Goal: Task Accomplishment & Management: Complete application form

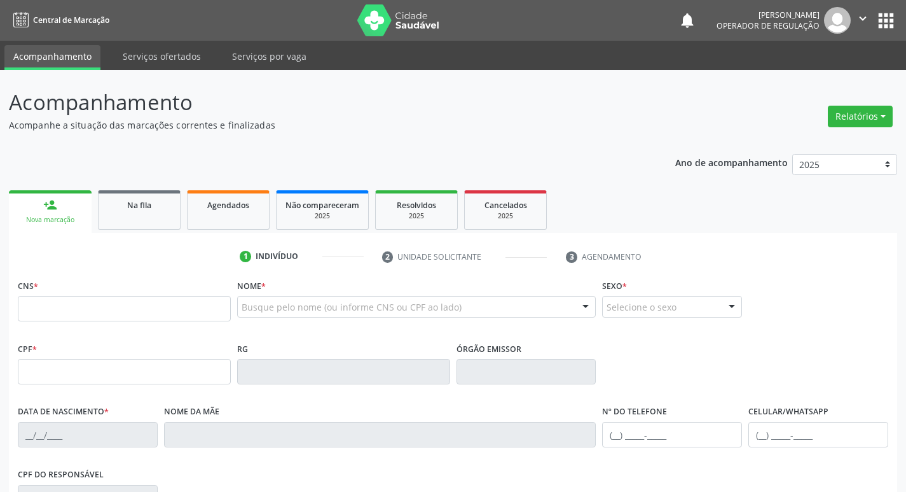
click at [95, 305] on input "text" at bounding box center [124, 308] width 213 height 25
type input "706 4031 7200 7081"
type input "061.542.864-90"
type input "20/07/1986"
type input "Iracema Gomes de Albuquerque"
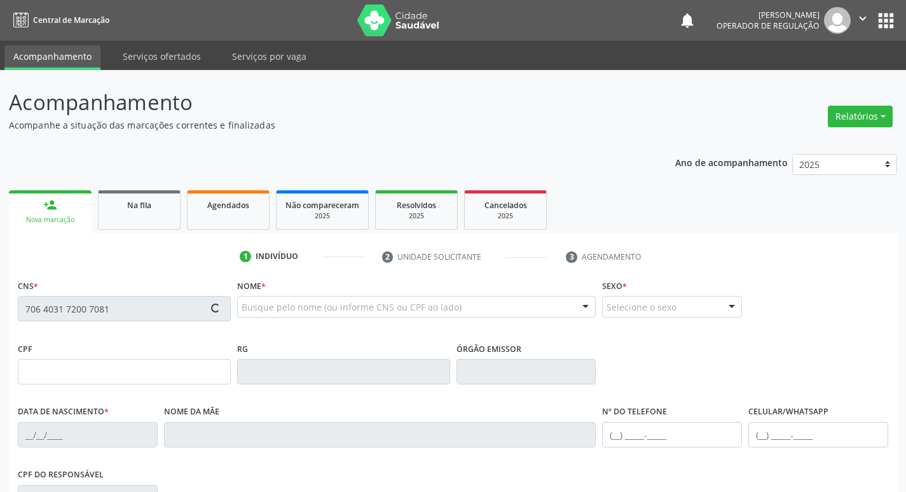
type input "(83) 99409-3358"
type input "000.743.194-50"
type input "14"
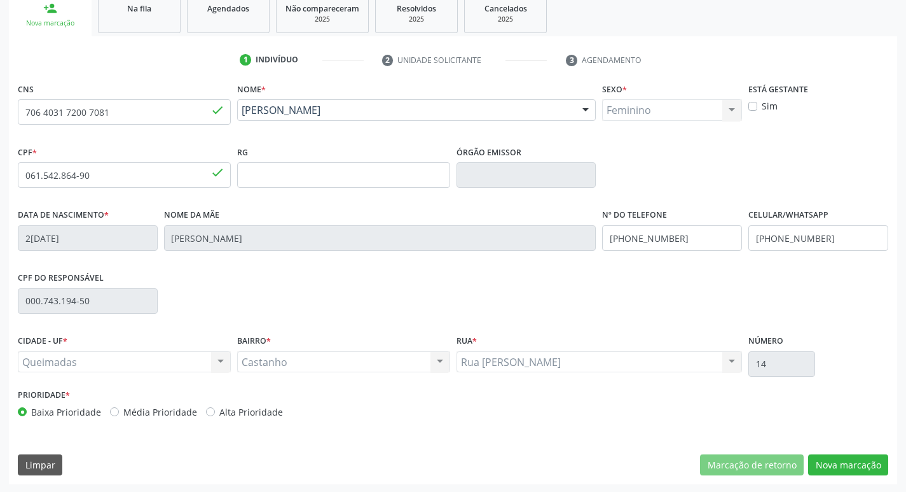
scroll to position [198, 0]
click at [845, 469] on button "Nova marcação" at bounding box center [849, 464] width 80 height 22
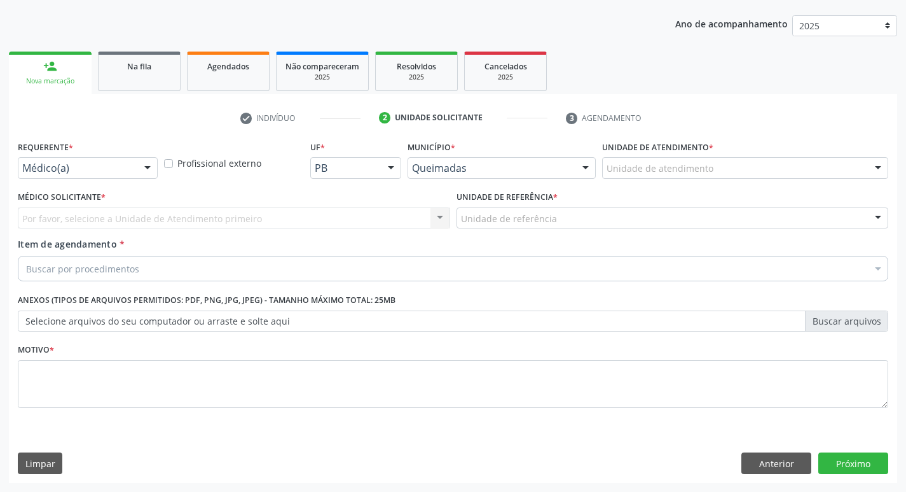
scroll to position [139, 0]
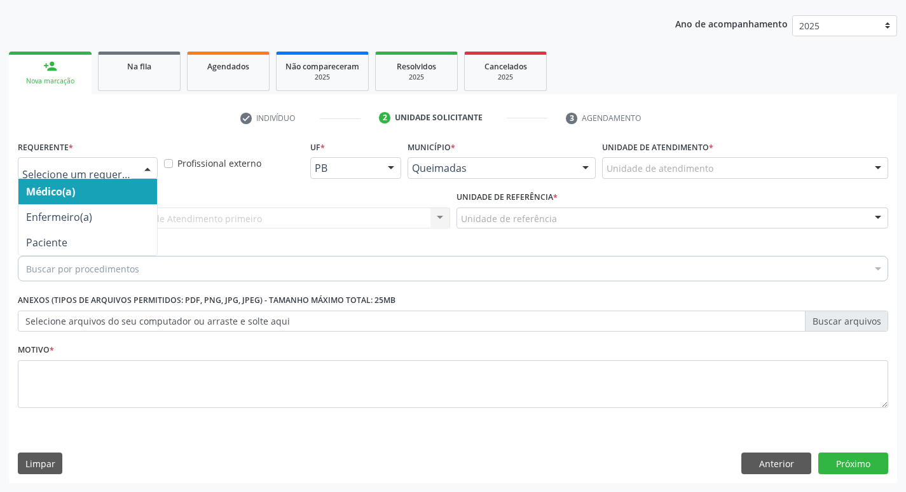
click at [149, 167] on div at bounding box center [147, 169] width 19 height 22
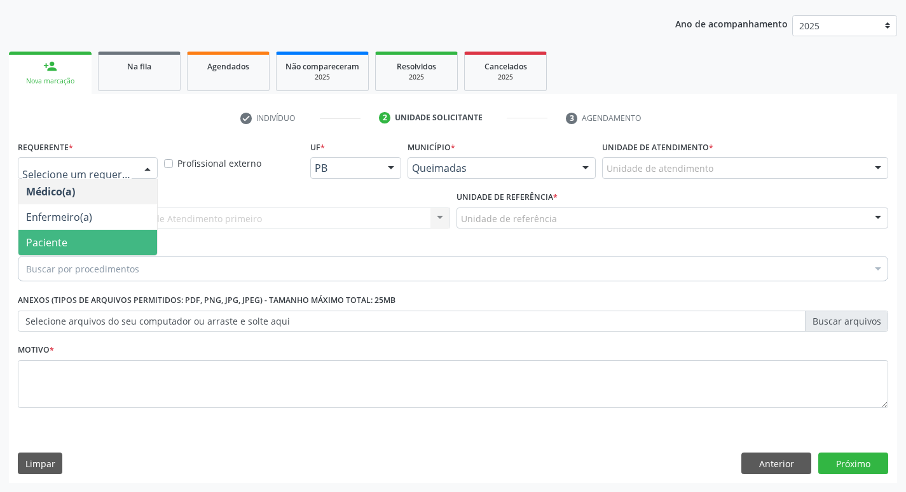
click at [80, 234] on span "Paciente" at bounding box center [87, 242] width 139 height 25
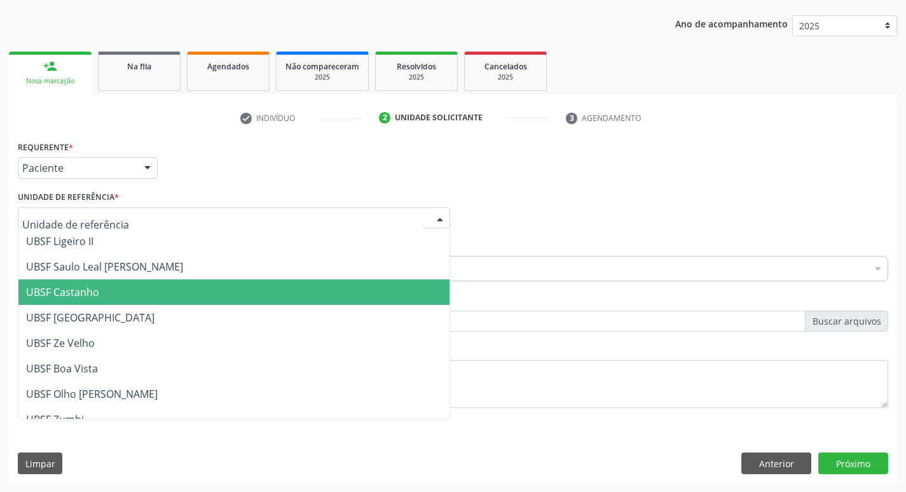
click at [88, 298] on span "UBSF Castanho" at bounding box center [62, 292] width 73 height 14
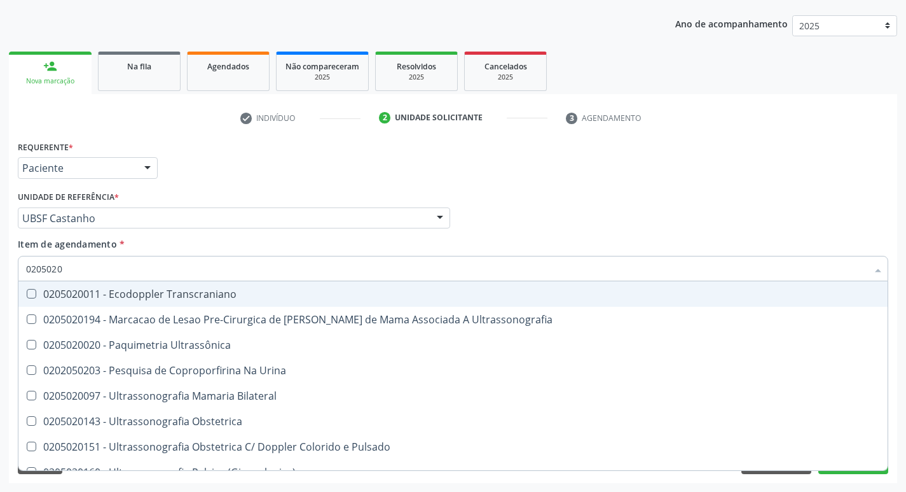
type input "02050200"
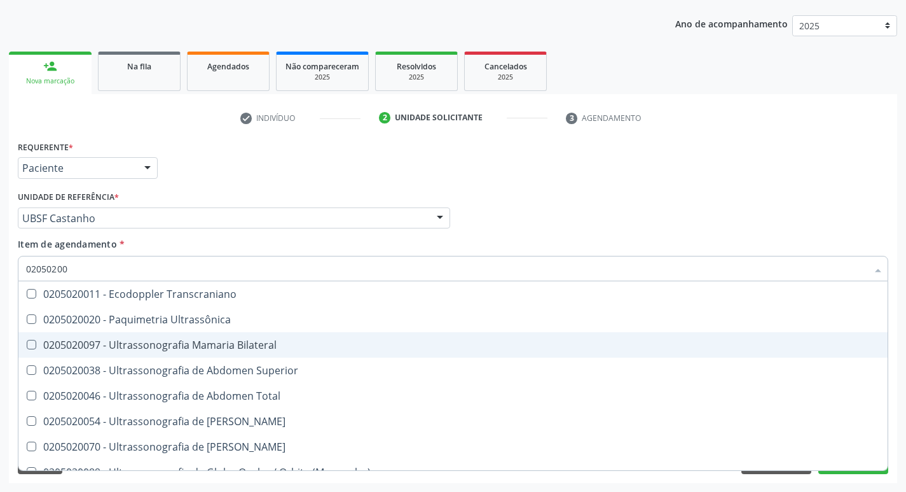
click at [26, 343] on div at bounding box center [23, 345] width 10 height 10
checkbox Bilateral "true"
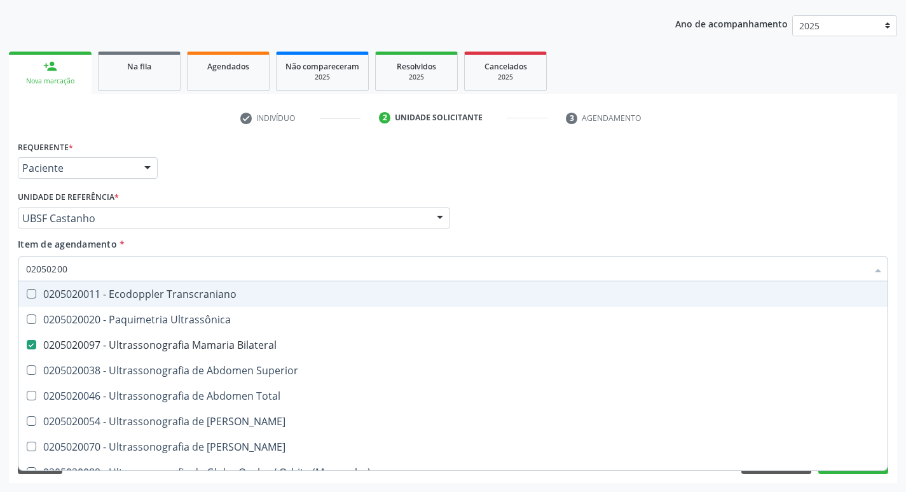
click at [676, 233] on div "Médico Solicitante Por favor, selecione a Unidade de Atendimento primeiro Nenhu…" at bounding box center [453, 213] width 877 height 50
checkbox Ultrassônica "true"
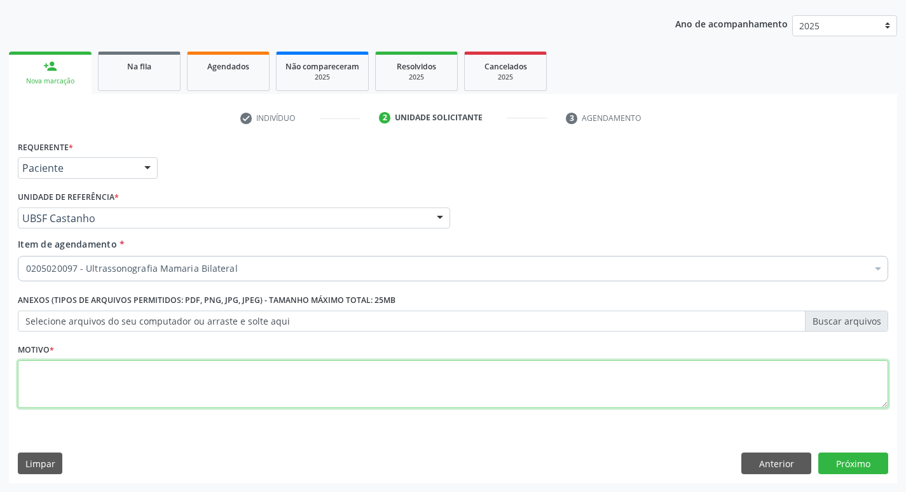
click at [68, 387] on textarea at bounding box center [453, 384] width 871 height 48
type textarea "AVALIACAO"
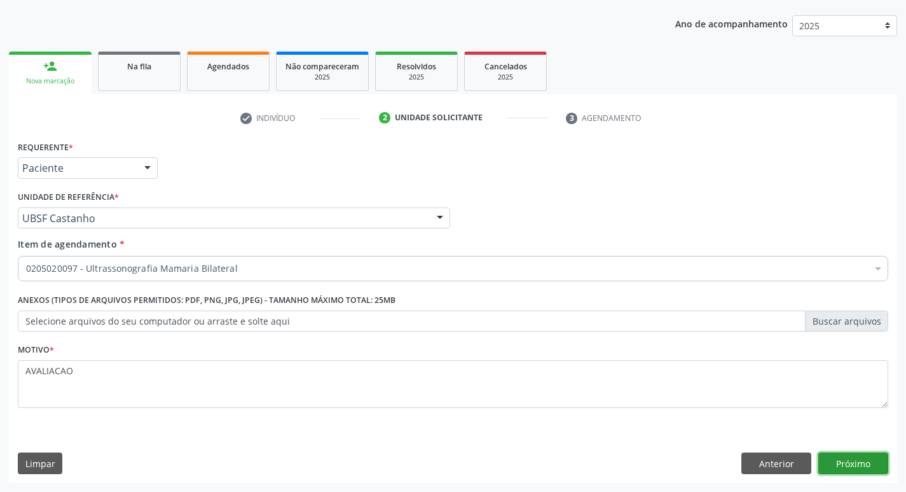
click at [866, 465] on button "Próximo" at bounding box center [854, 463] width 70 height 22
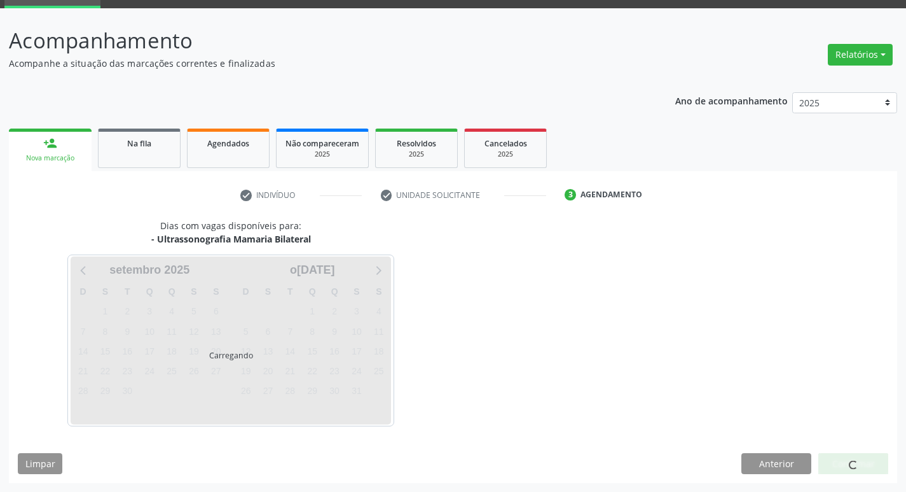
scroll to position [62, 0]
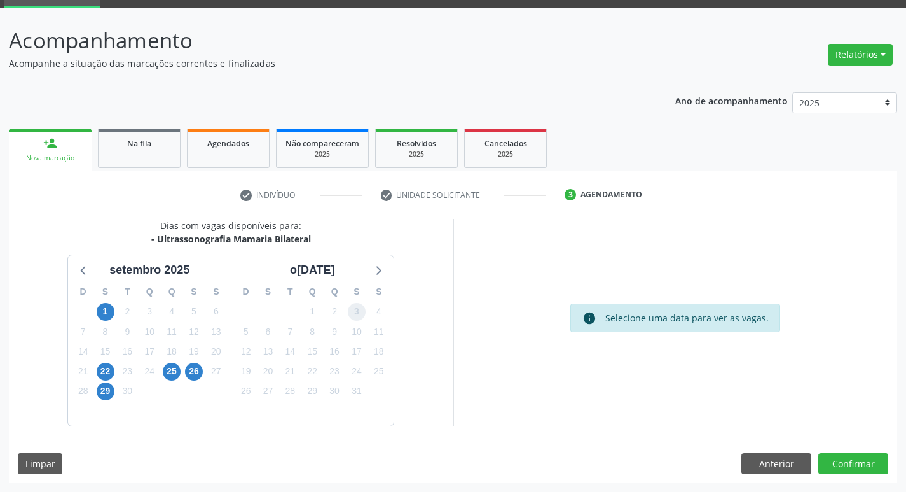
click at [355, 311] on span "3" at bounding box center [357, 312] width 18 height 18
click at [872, 464] on button "Confirmar" at bounding box center [854, 464] width 70 height 22
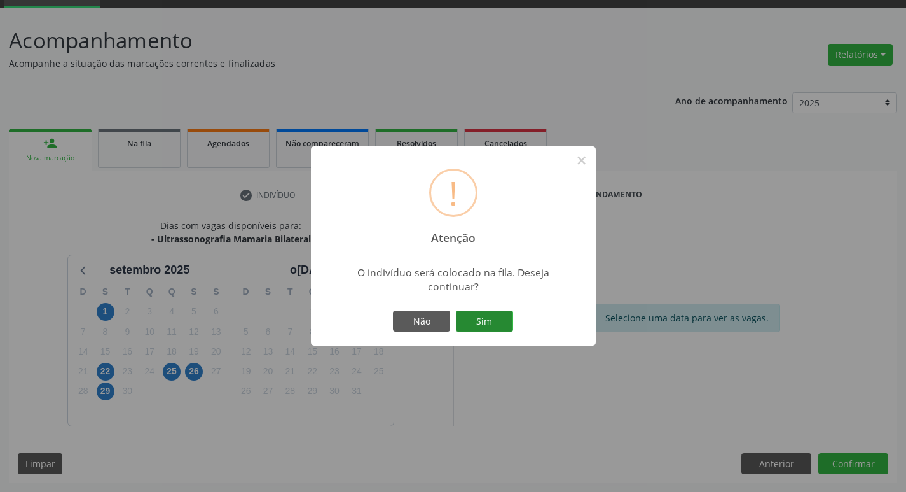
click at [503, 323] on button "Sim" at bounding box center [484, 321] width 57 height 22
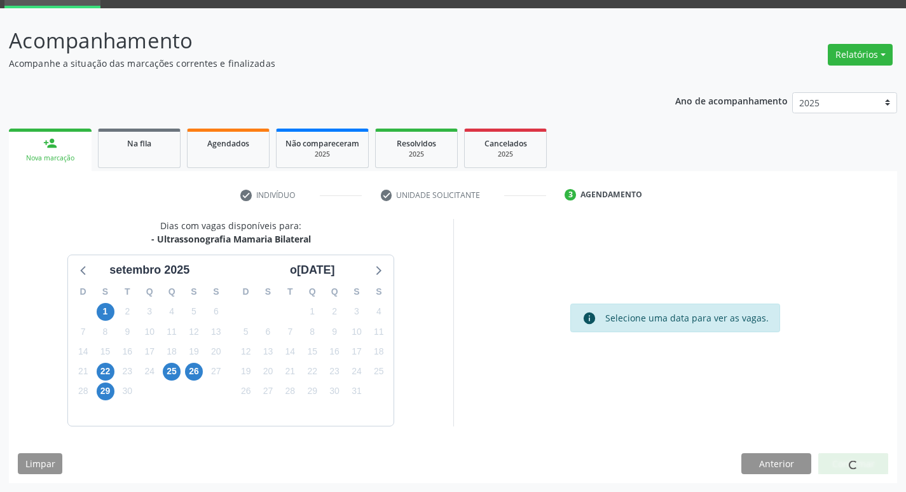
scroll to position [0, 0]
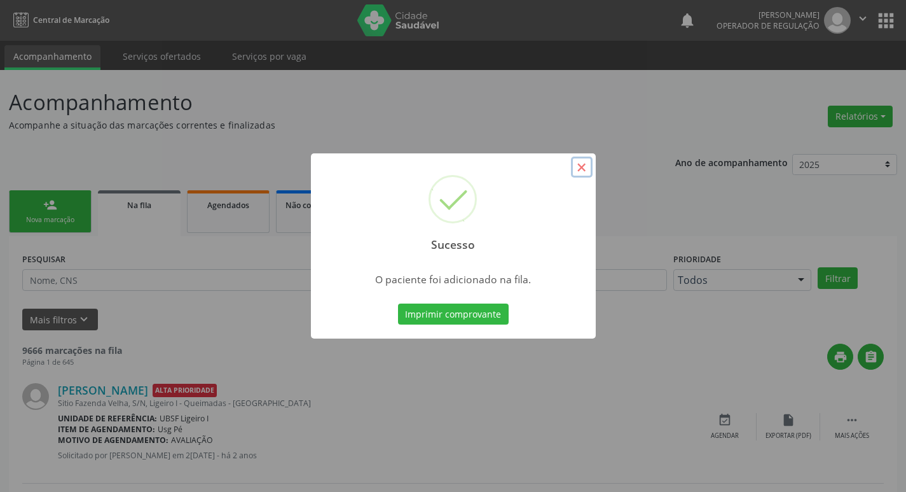
click at [587, 169] on button "×" at bounding box center [582, 167] width 22 height 22
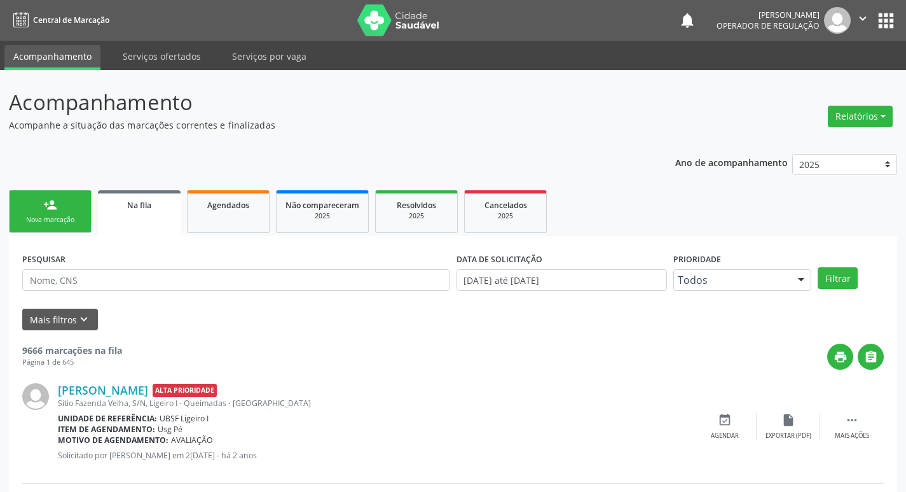
click at [49, 216] on div "Nova marcação" at bounding box center [50, 220] width 64 height 10
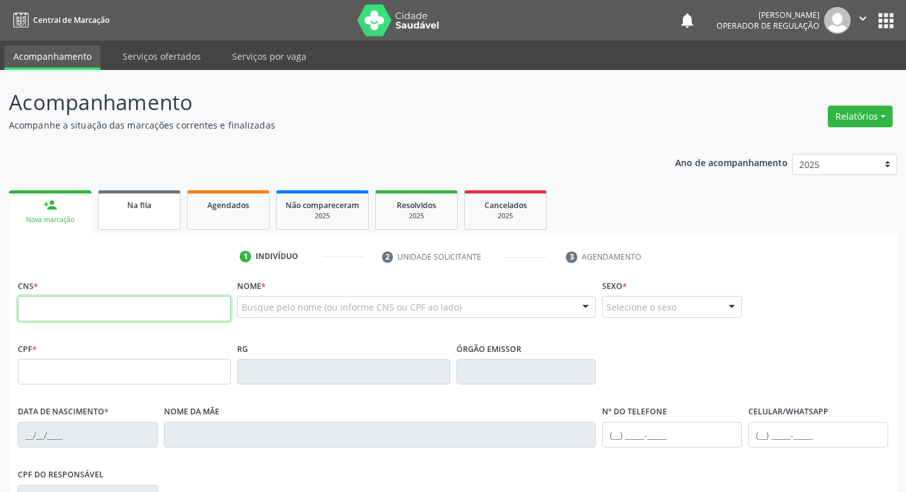
drag, startPoint x: 79, startPoint y: 314, endPoint x: 123, endPoint y: 205, distance: 117.3
click at [84, 314] on input "text" at bounding box center [124, 308] width 213 height 25
click at [24, 303] on input "text" at bounding box center [124, 308] width 213 height 25
type input "700 0069 4450 2903"
type input "101.664.464-75"
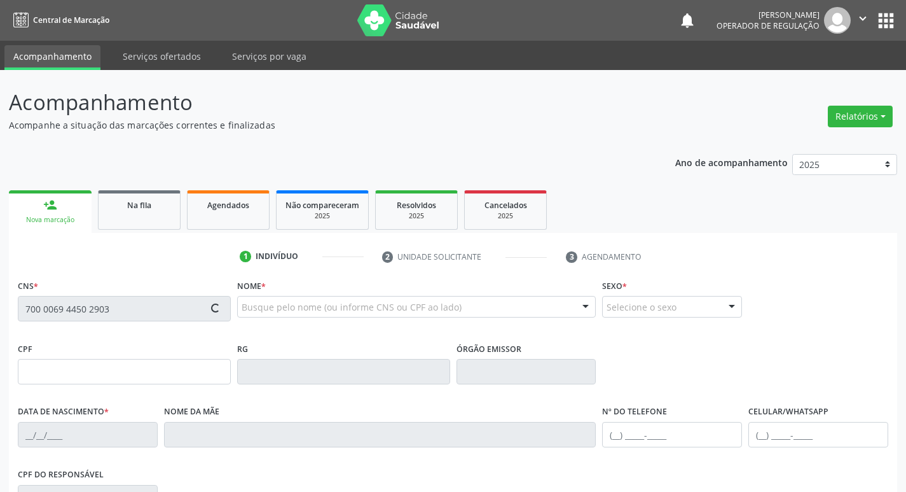
type input "09/08/1992"
type input "Zilda de Assis Silva Oliveira"
type input "(83) 99320-5616"
type input "22"
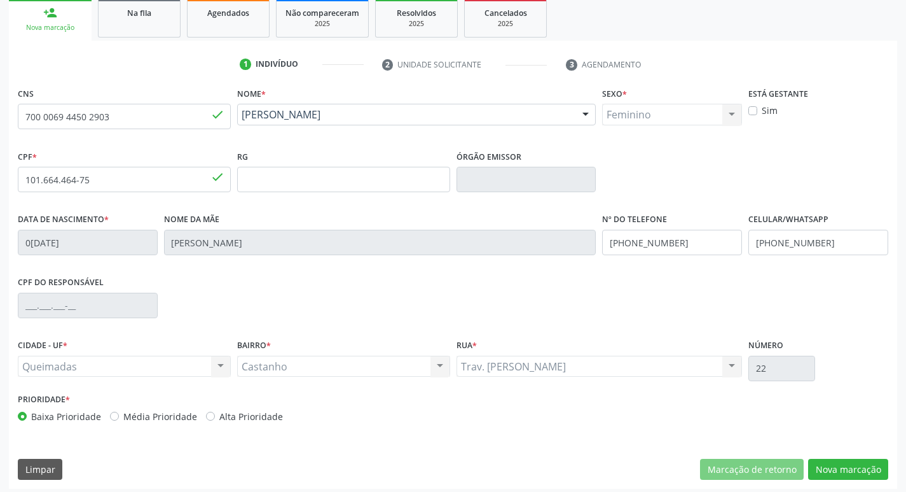
scroll to position [198, 0]
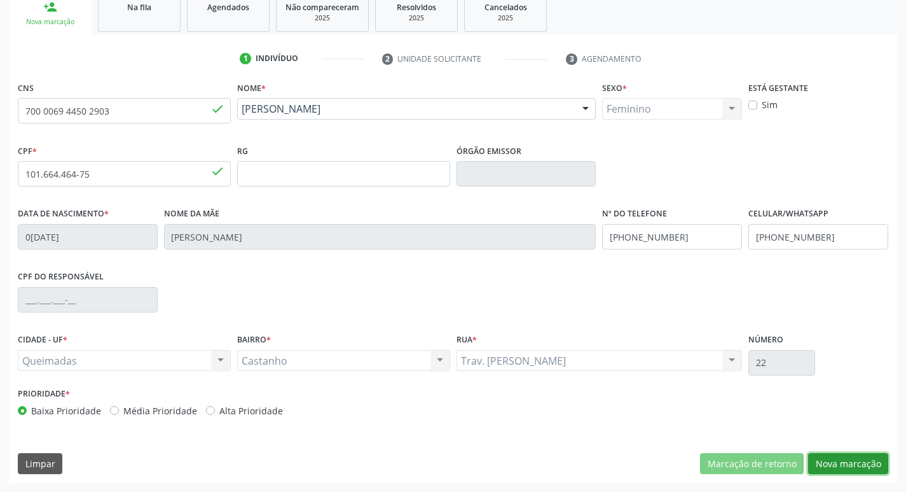
click at [827, 461] on button "Nova marcação" at bounding box center [849, 464] width 80 height 22
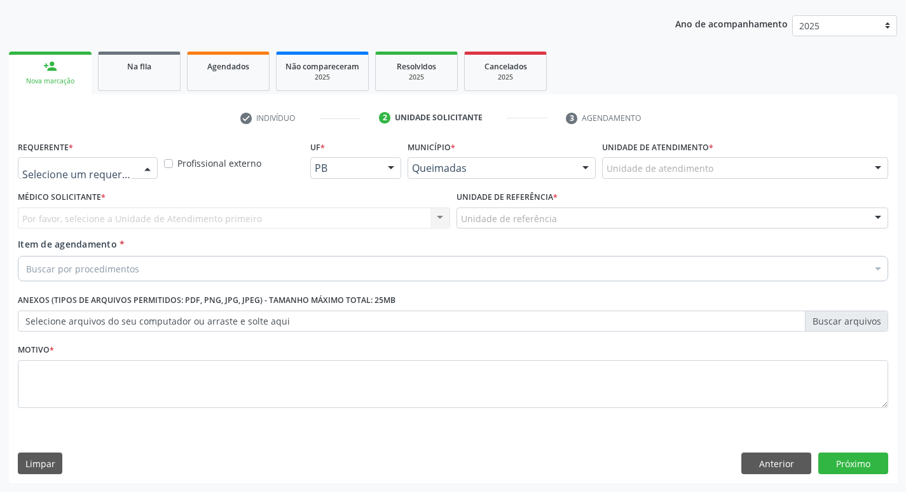
click at [151, 169] on div at bounding box center [147, 169] width 19 height 22
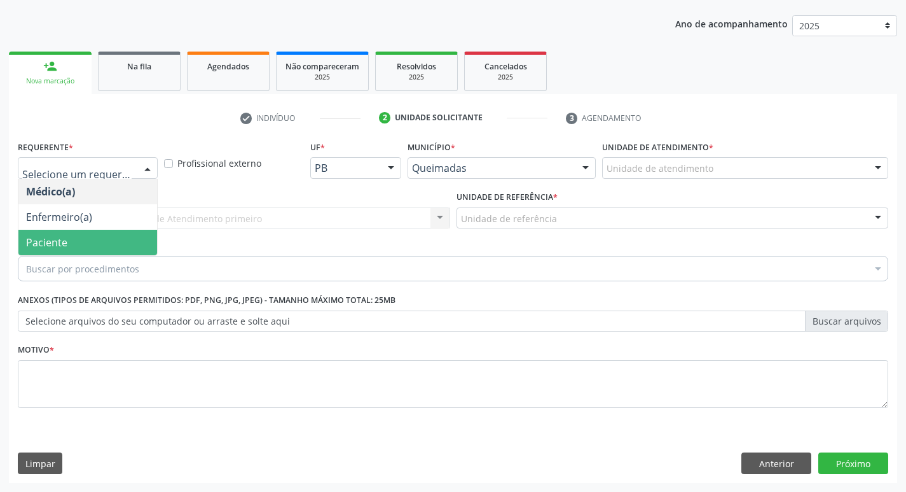
click at [113, 240] on span "Paciente" at bounding box center [87, 242] width 139 height 25
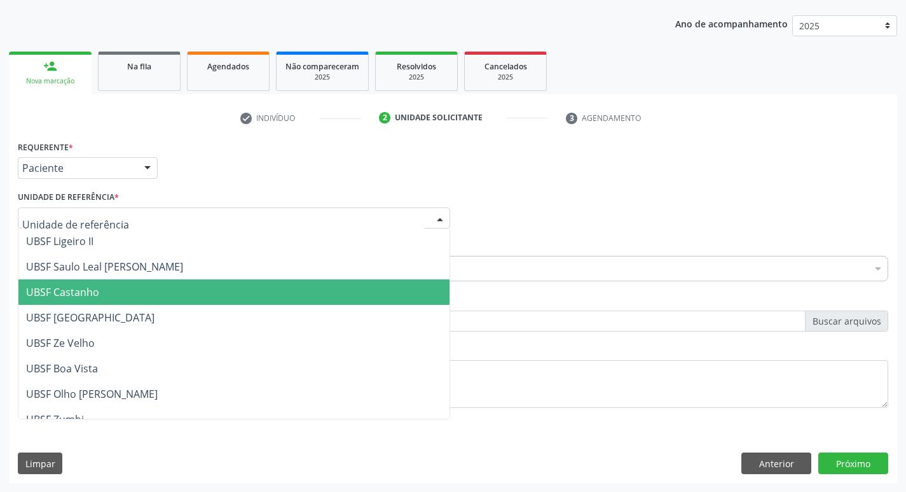
click at [41, 298] on span "UBSF Castanho" at bounding box center [62, 292] width 73 height 14
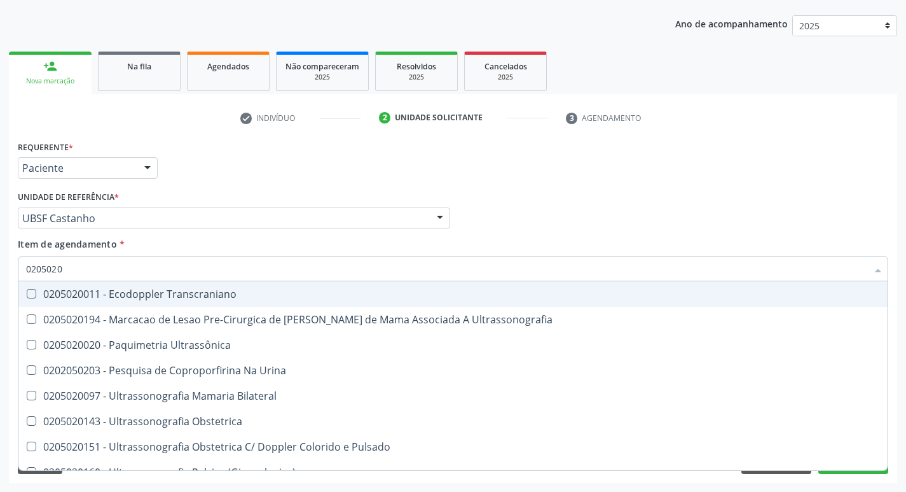
type input "02050200"
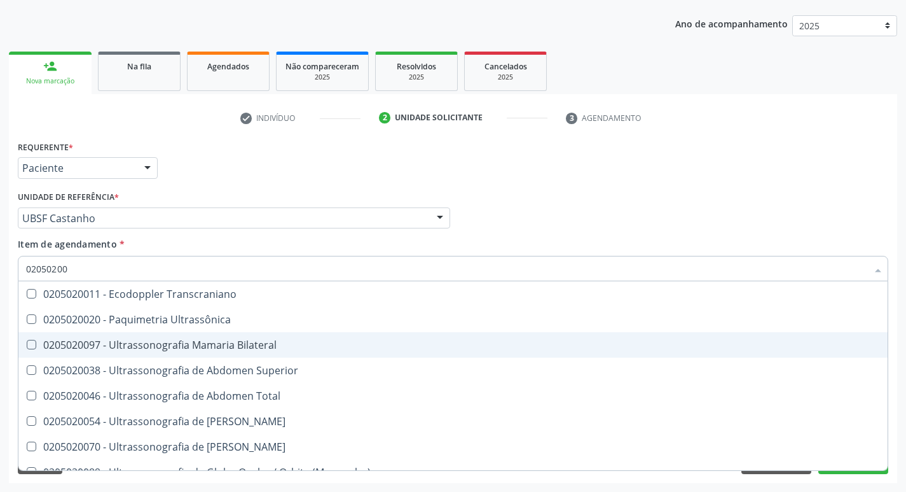
click at [30, 346] on Bilateral at bounding box center [32, 345] width 10 height 10
click at [27, 346] on Bilateral "checkbox" at bounding box center [22, 344] width 8 height 8
checkbox Bilateral "true"
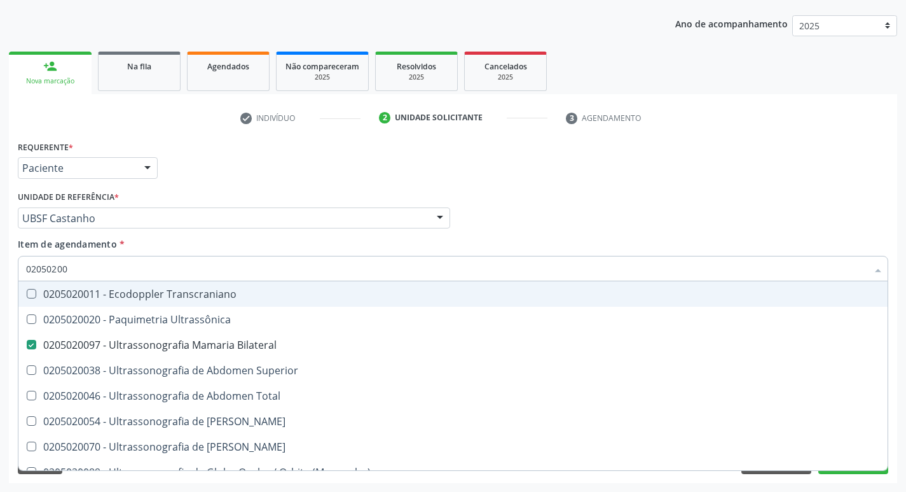
click at [772, 243] on div "Item de agendamento * 02050200 Desfazer seleção 0205020011 - Ecodoppler Transcr…" at bounding box center [453, 257] width 871 height 40
checkbox Ultrassônica "true"
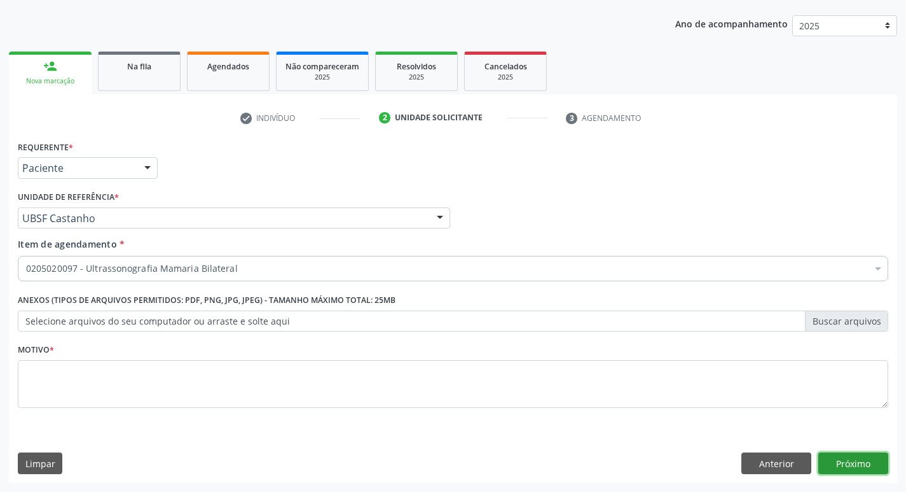
click at [852, 468] on button "Próximo" at bounding box center [854, 463] width 70 height 22
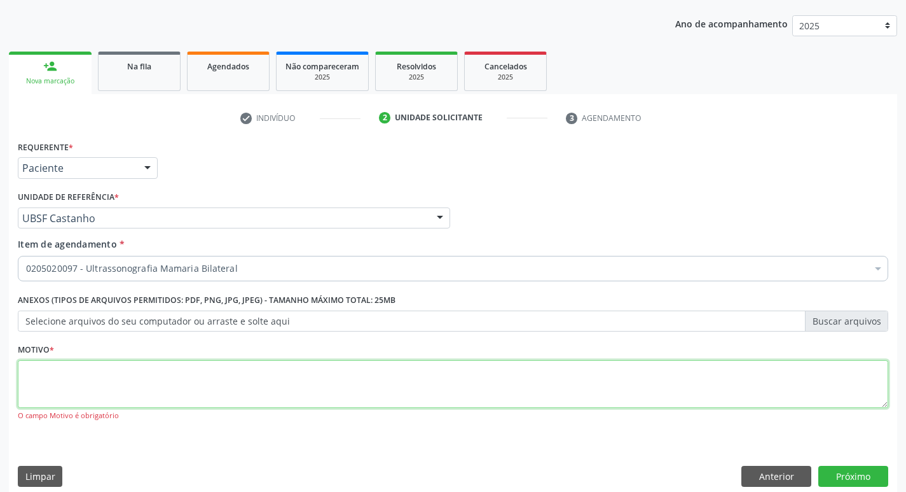
click at [34, 374] on textarea at bounding box center [453, 384] width 871 height 48
type textarea "AVALIACAO"
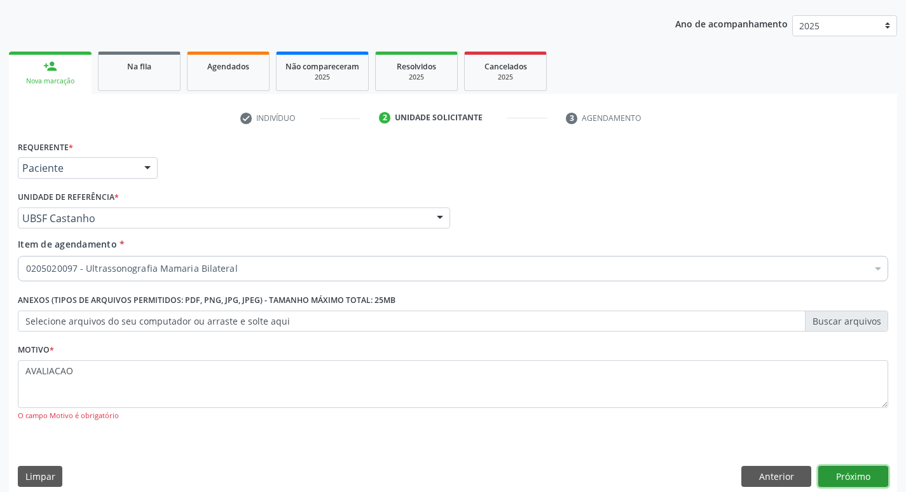
click at [849, 479] on button "Próximo" at bounding box center [854, 477] width 70 height 22
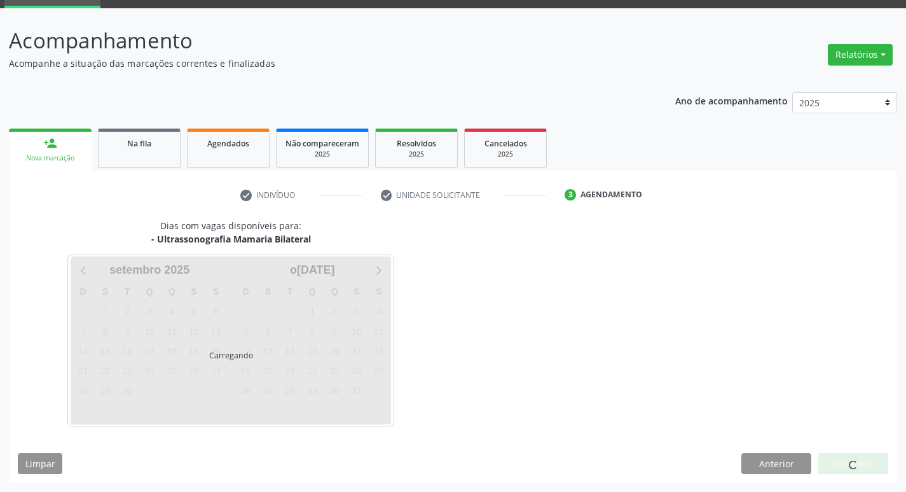
scroll to position [62, 0]
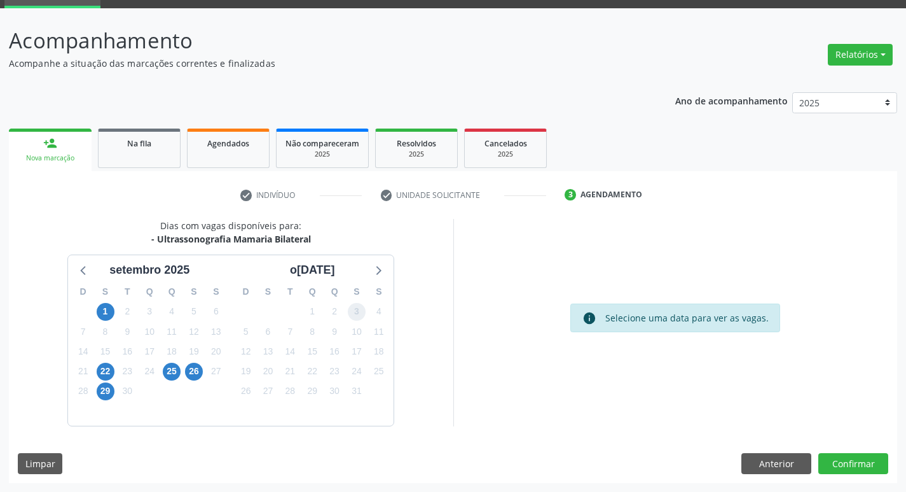
click at [359, 308] on span "3" at bounding box center [357, 312] width 18 height 18
click at [856, 459] on button "Confirmar" at bounding box center [854, 464] width 70 height 22
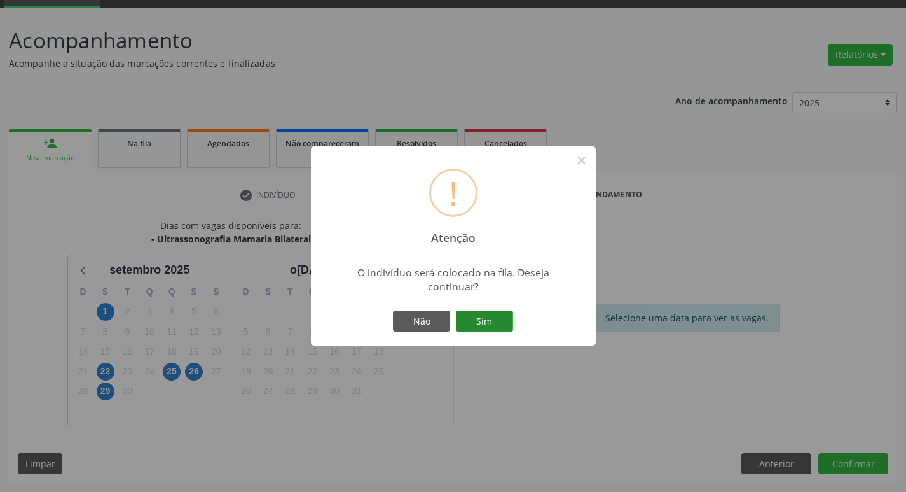
click at [484, 323] on button "Sim" at bounding box center [484, 321] width 57 height 22
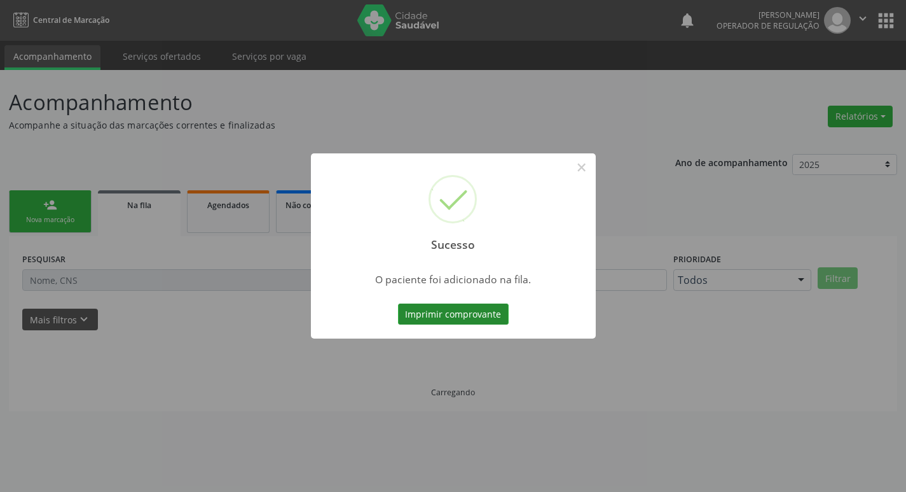
scroll to position [0, 0]
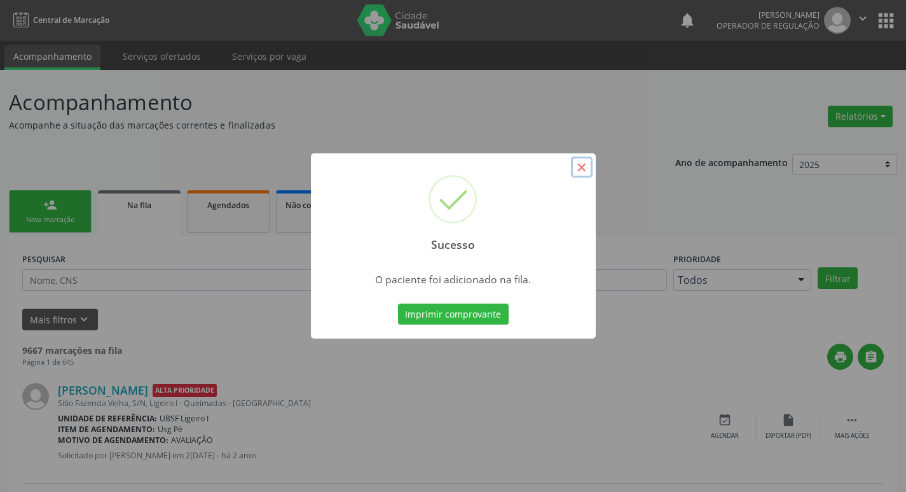
click at [580, 170] on button "×" at bounding box center [582, 167] width 22 height 22
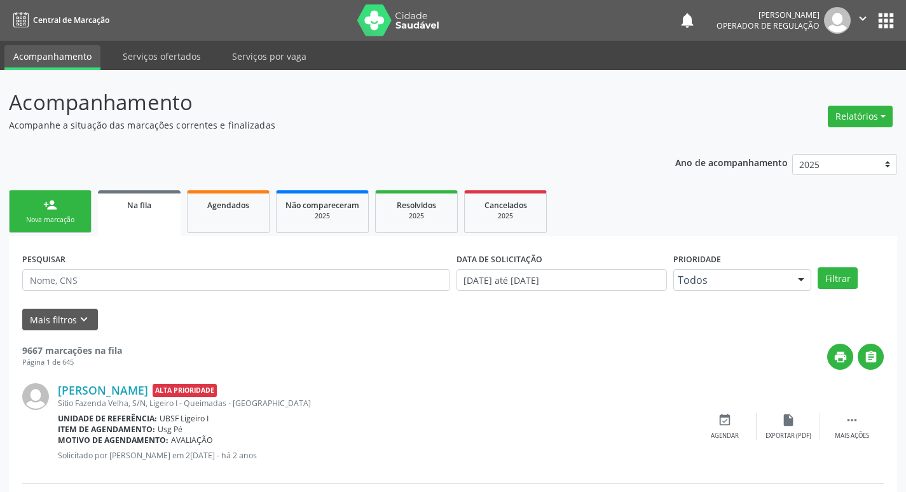
click at [74, 216] on div "Nova marcação" at bounding box center [50, 220] width 64 height 10
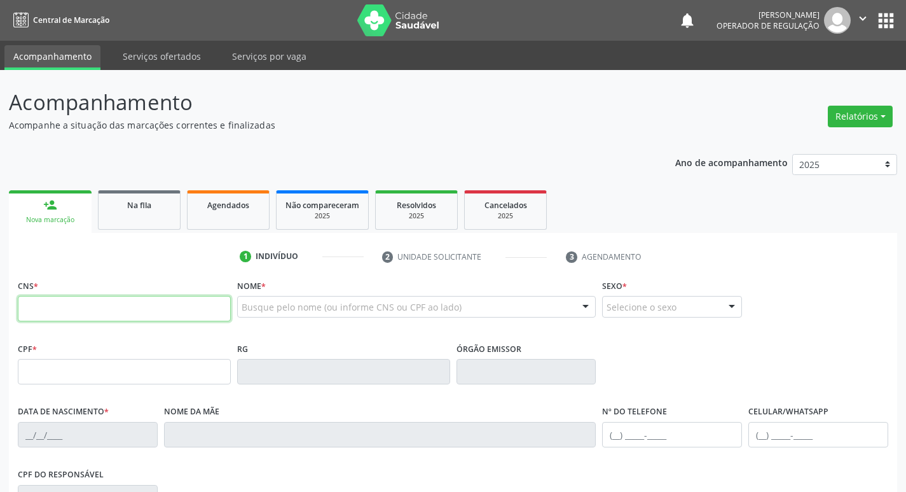
click at [44, 320] on input "text" at bounding box center [124, 308] width 213 height 25
type input "700 1049 9256 8320"
type input "602.831.494-34"
type input "19/11/1967"
type input "Margarida Fernandes da Silva"
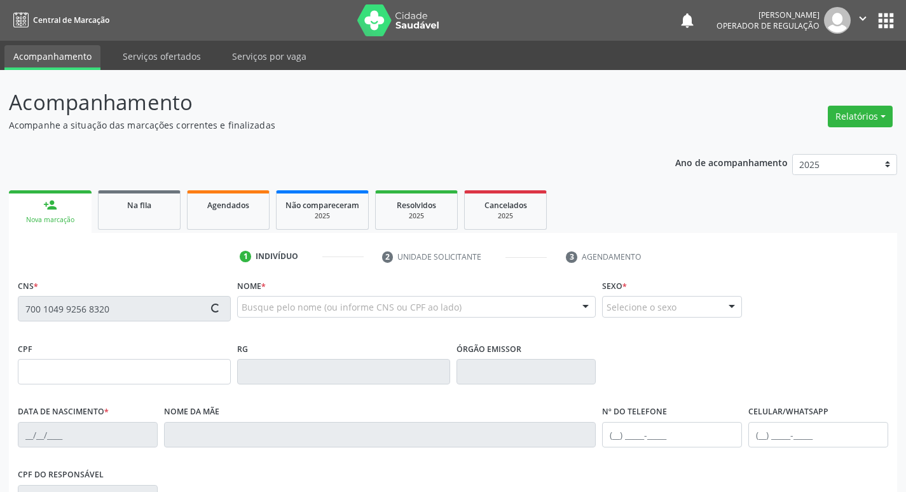
type input "(83) 99141-3698"
type input "368"
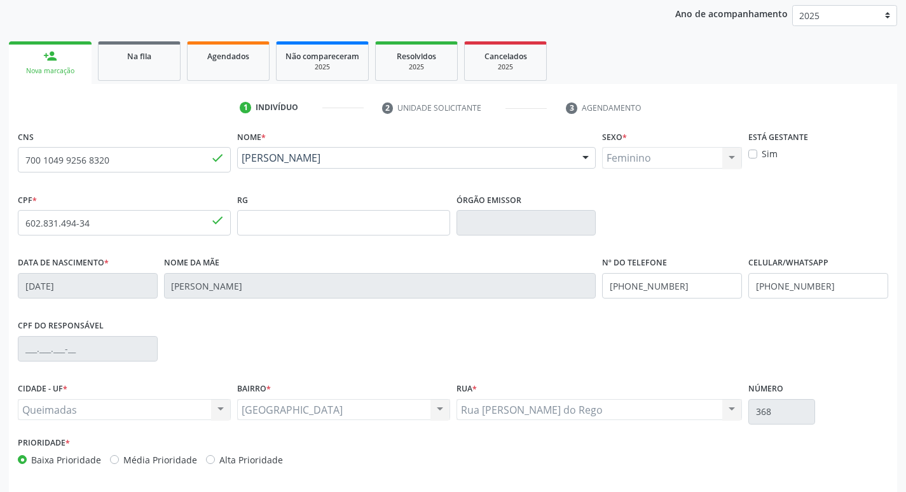
scroll to position [198, 0]
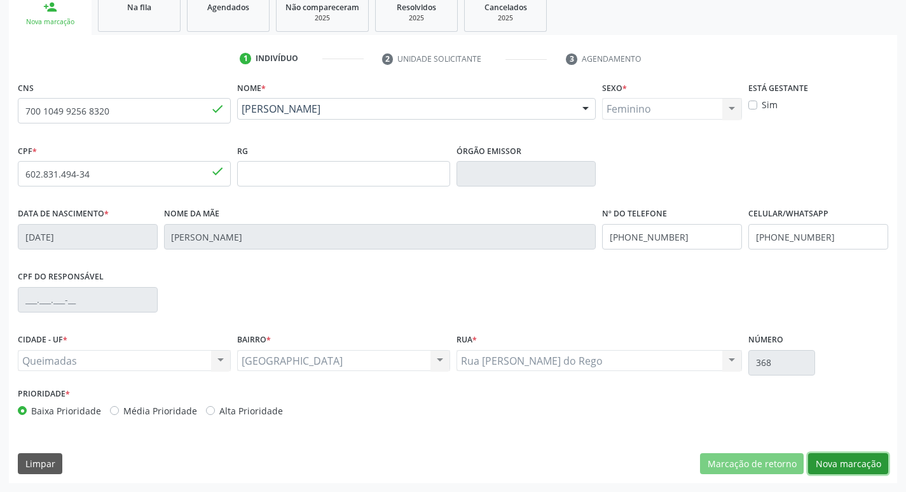
click at [870, 468] on button "Nova marcação" at bounding box center [849, 464] width 80 height 22
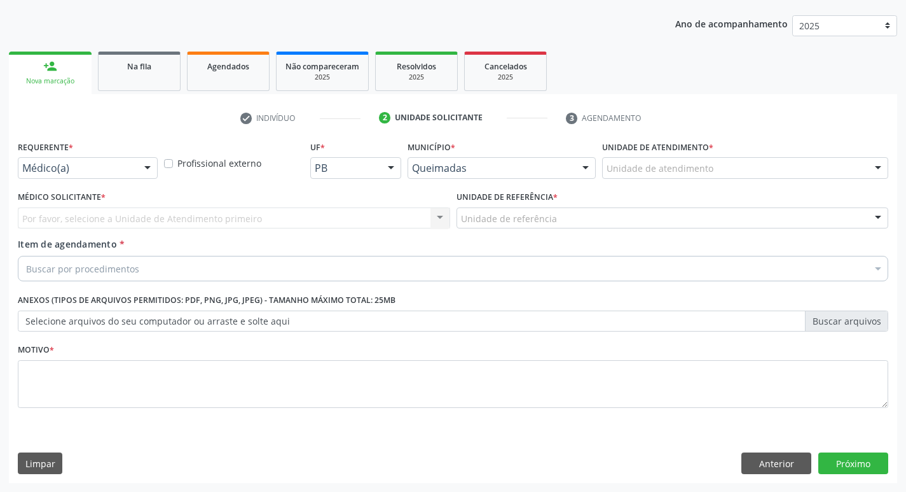
click at [151, 164] on div at bounding box center [147, 169] width 19 height 22
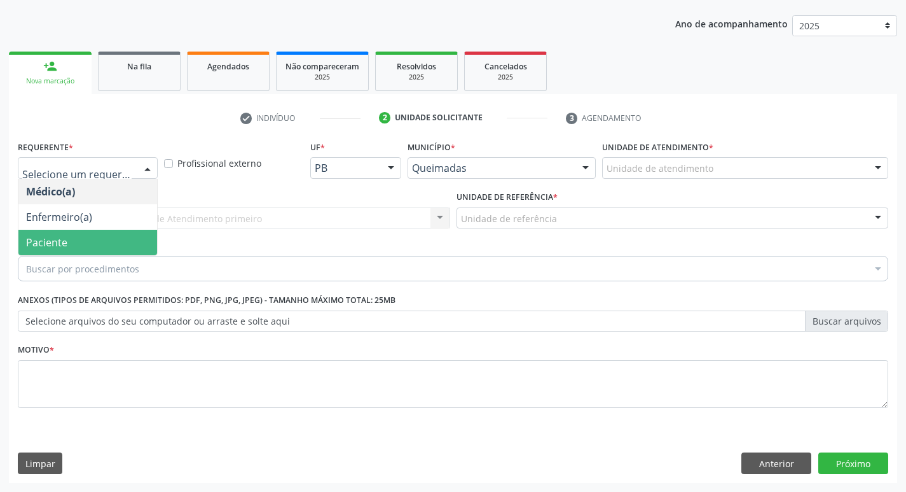
click at [128, 236] on span "Paciente" at bounding box center [87, 242] width 139 height 25
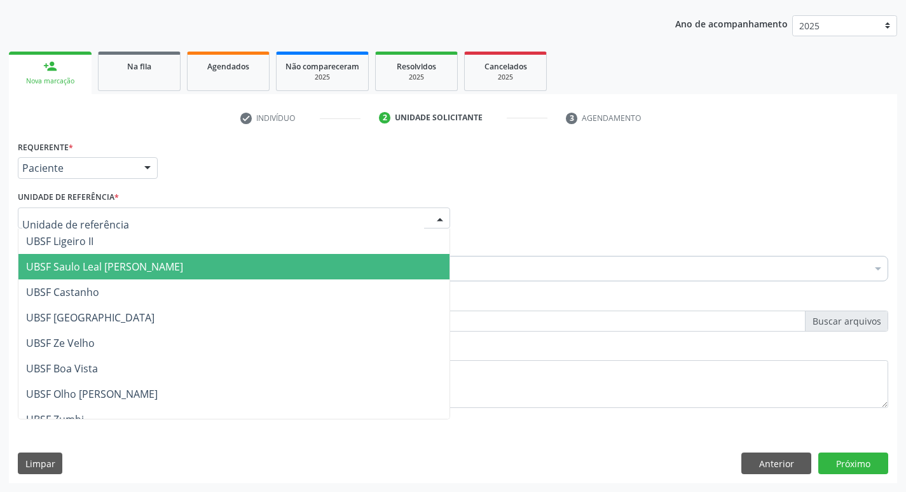
click at [66, 278] on span "UBSF Saulo Leal [PERSON_NAME]" at bounding box center [233, 266] width 431 height 25
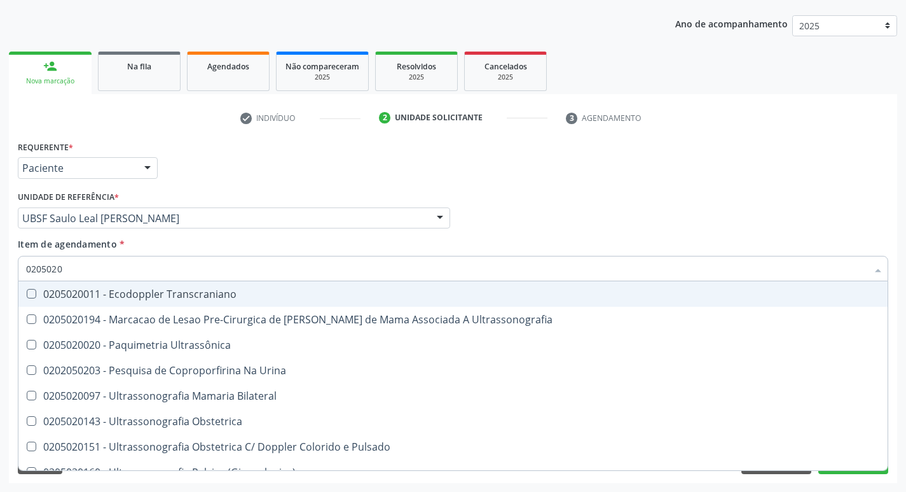
type input "02050200"
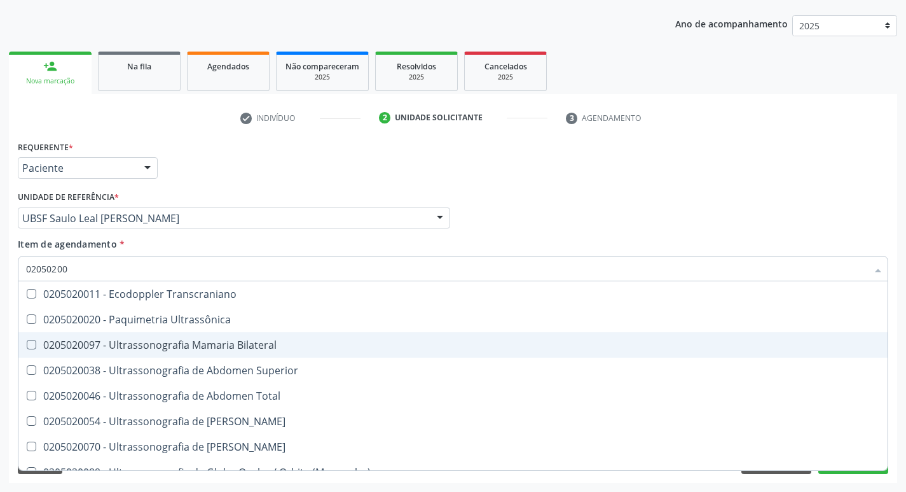
click at [31, 344] on Bilateral at bounding box center [32, 345] width 10 height 10
click at [27, 344] on Bilateral "checkbox" at bounding box center [22, 344] width 8 height 8
checkbox Bilateral "true"
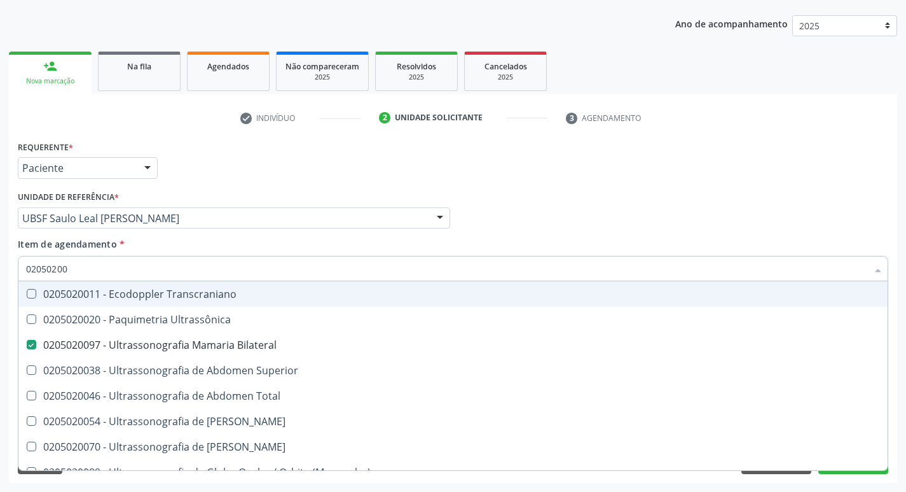
click at [799, 230] on div "Médico Solicitante Por favor, selecione a Unidade de Atendimento primeiro Nenhu…" at bounding box center [453, 213] width 877 height 50
checkbox Ultrassônica "true"
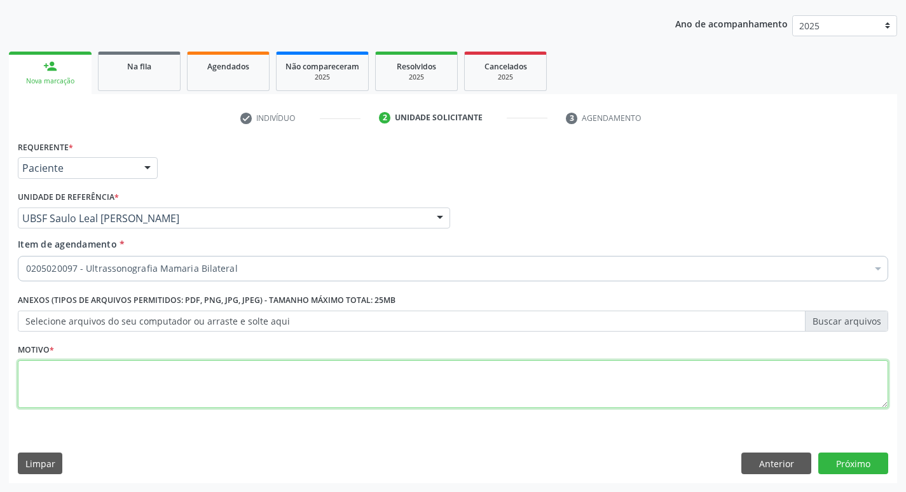
click at [59, 380] on textarea at bounding box center [453, 384] width 871 height 48
type textarea "AVALIACAO"
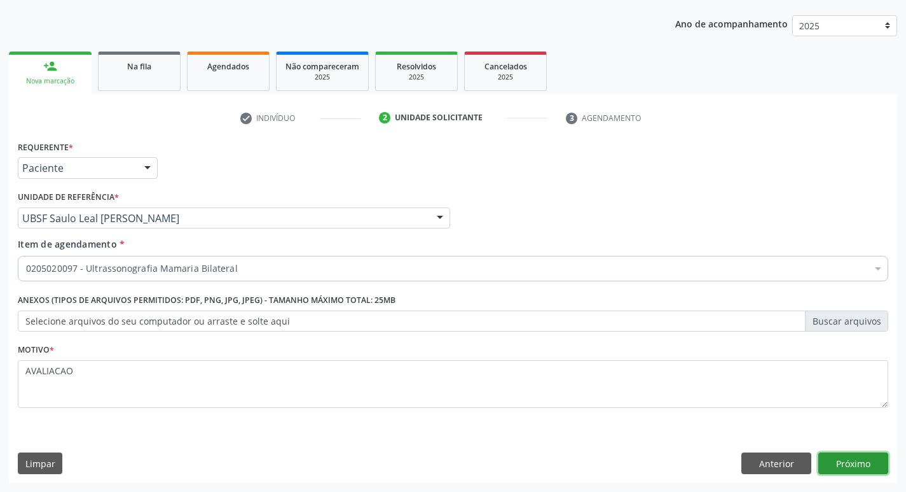
click at [851, 466] on button "Próximo" at bounding box center [854, 463] width 70 height 22
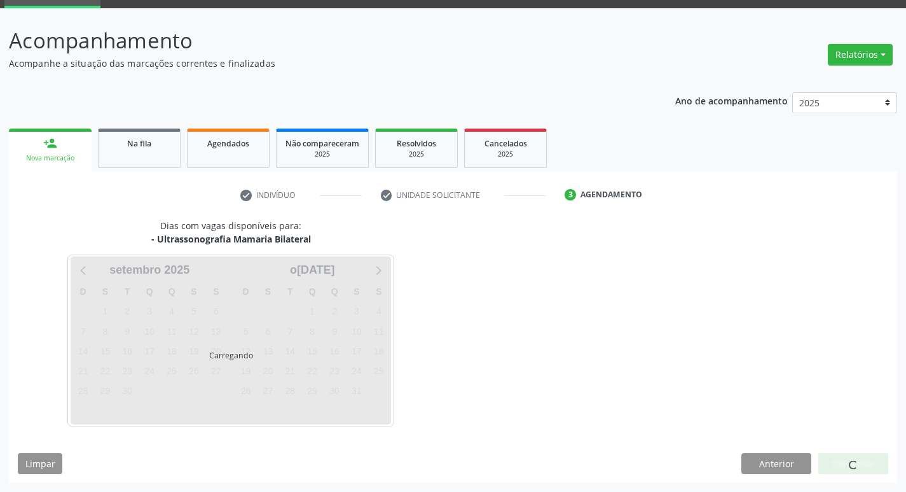
scroll to position [62, 0]
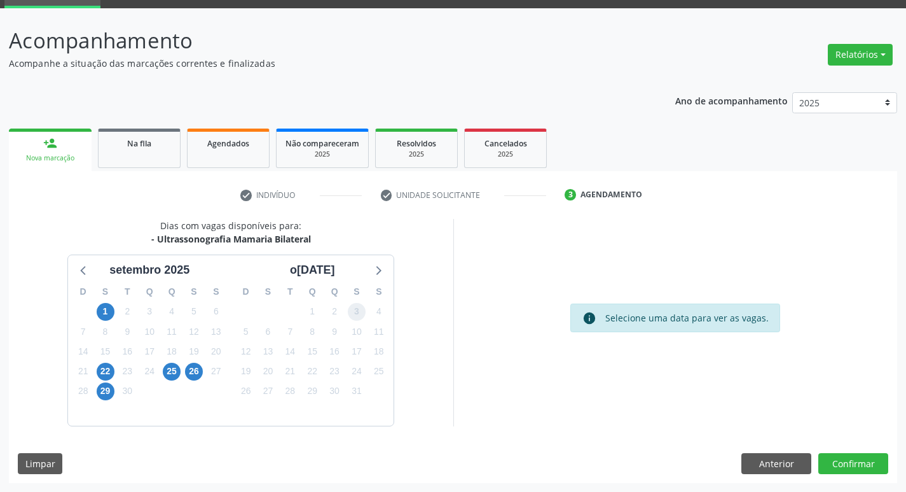
click at [357, 309] on span "3" at bounding box center [357, 312] width 18 height 18
click at [857, 461] on button "Confirmar" at bounding box center [854, 464] width 70 height 22
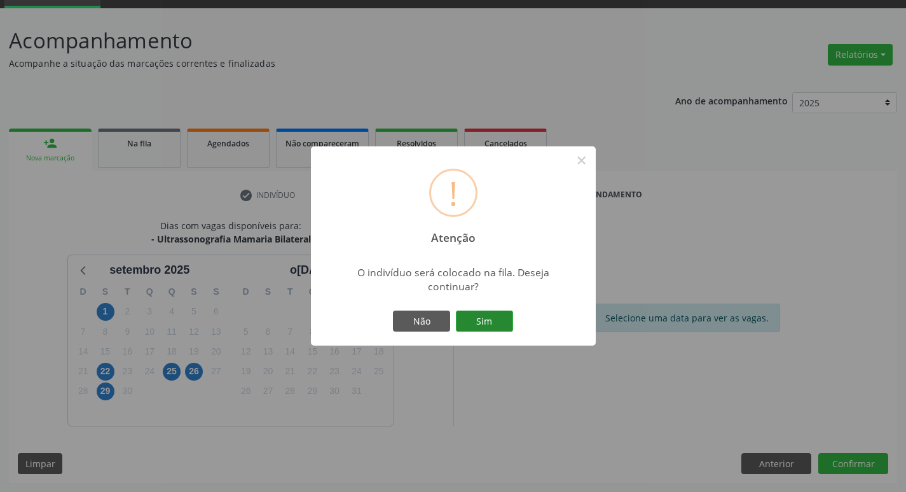
click at [500, 317] on button "Sim" at bounding box center [484, 321] width 57 height 22
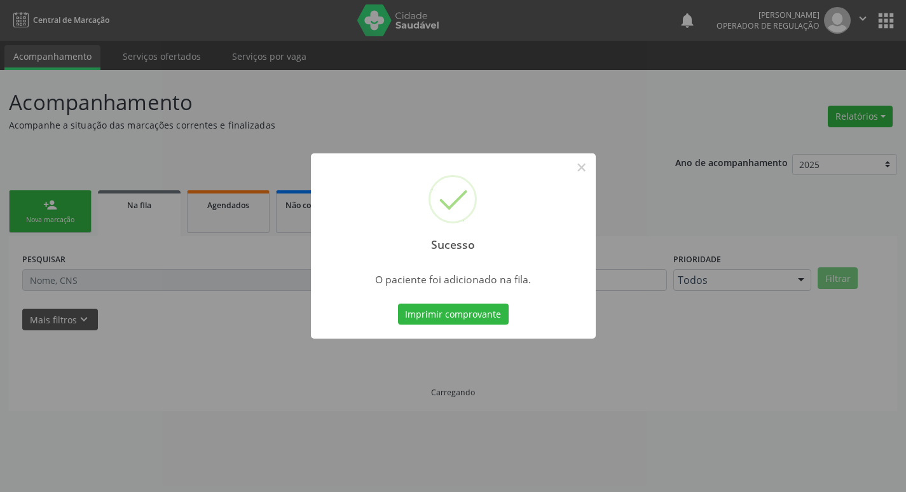
scroll to position [0, 0]
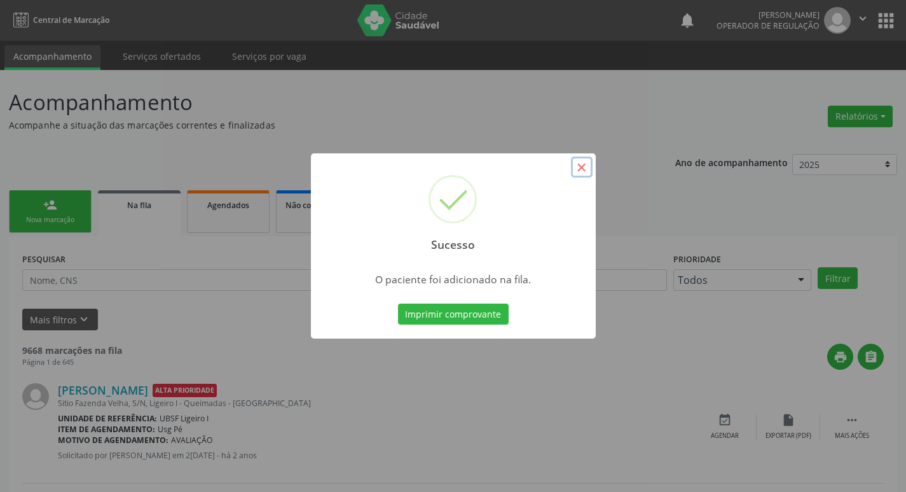
click at [584, 168] on button "×" at bounding box center [582, 167] width 22 height 22
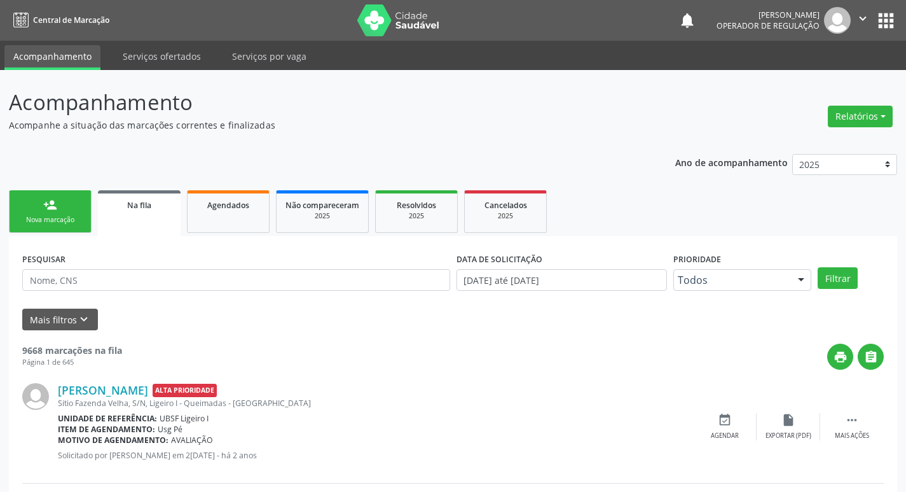
click at [61, 217] on div "Nova marcação" at bounding box center [50, 220] width 64 height 10
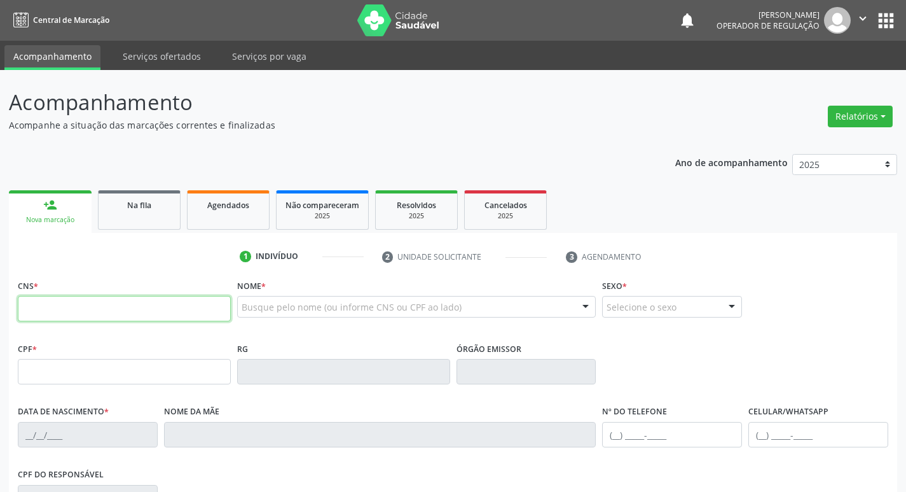
click at [38, 296] on input "text" at bounding box center [124, 308] width 213 height 25
type input "706 0018 0281 4349"
type input "080.684.064-17"
type input "04/05/1967"
type input "Josefa Rivaldina da Silva"
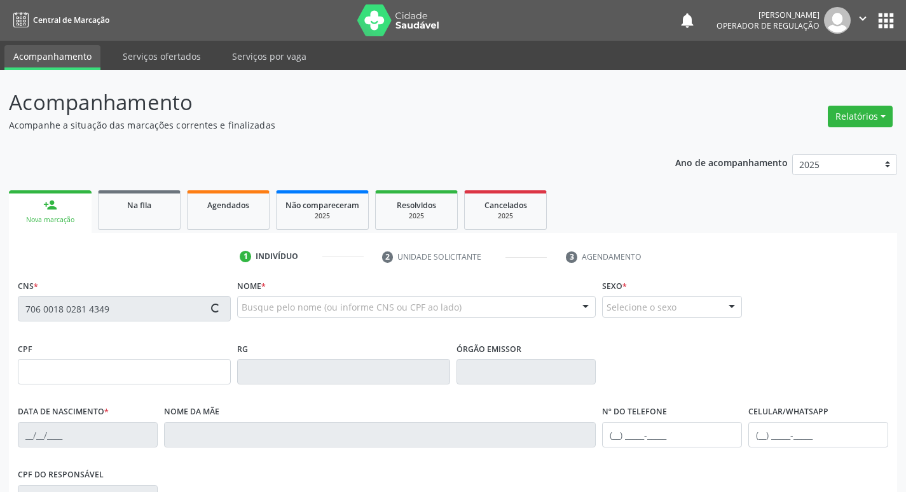
type input "(83) 99122-5689"
type input "56"
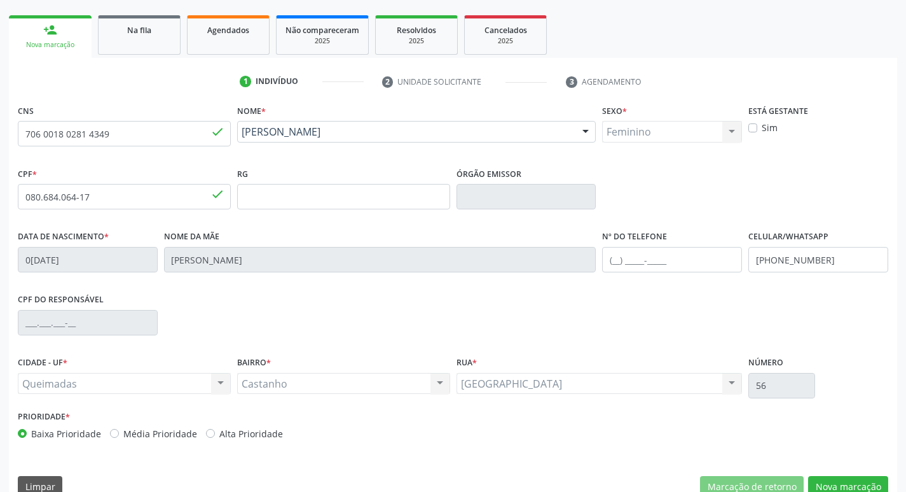
scroll to position [198, 0]
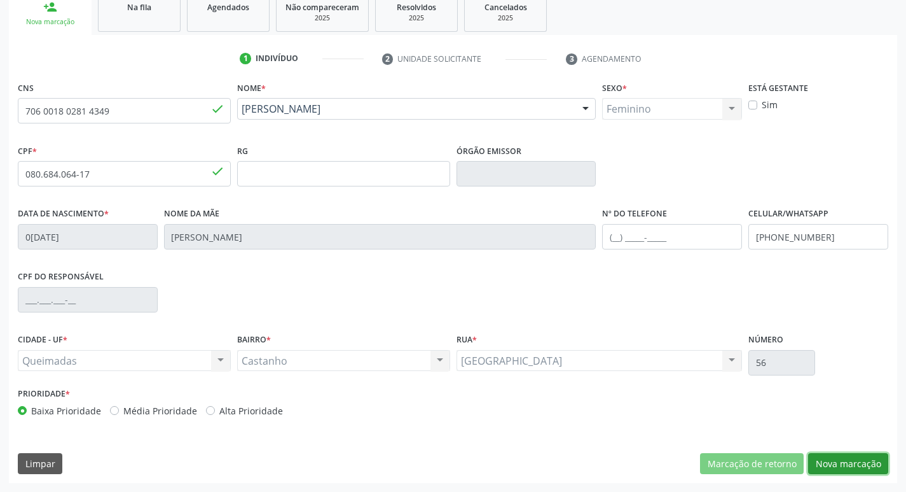
click at [846, 460] on button "Nova marcação" at bounding box center [849, 464] width 80 height 22
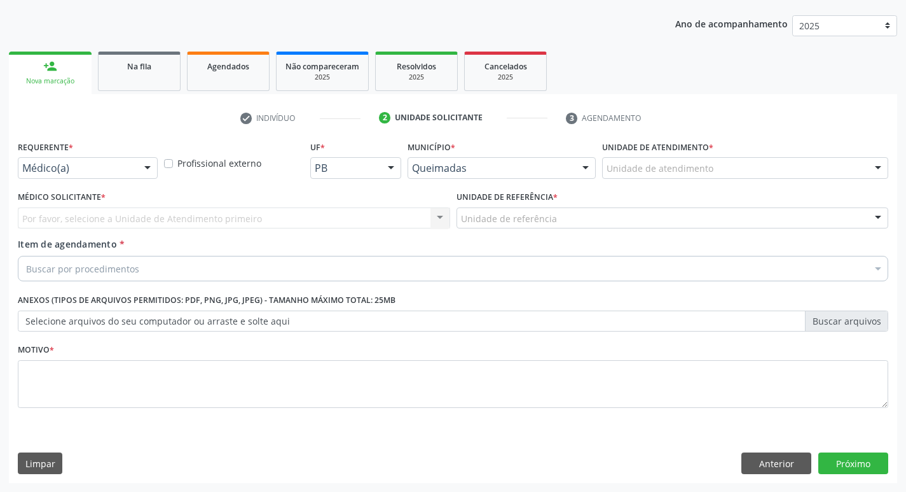
scroll to position [139, 0]
click at [149, 165] on div at bounding box center [147, 169] width 19 height 22
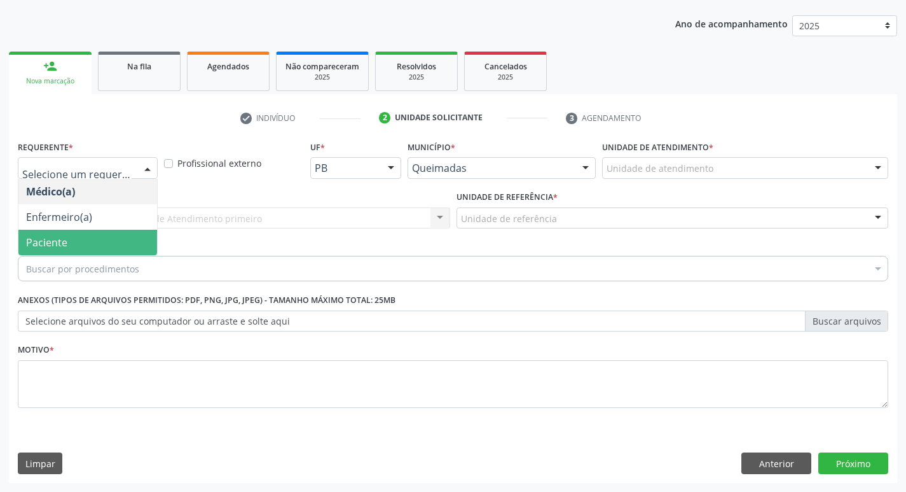
click at [131, 249] on span "Paciente" at bounding box center [87, 242] width 139 height 25
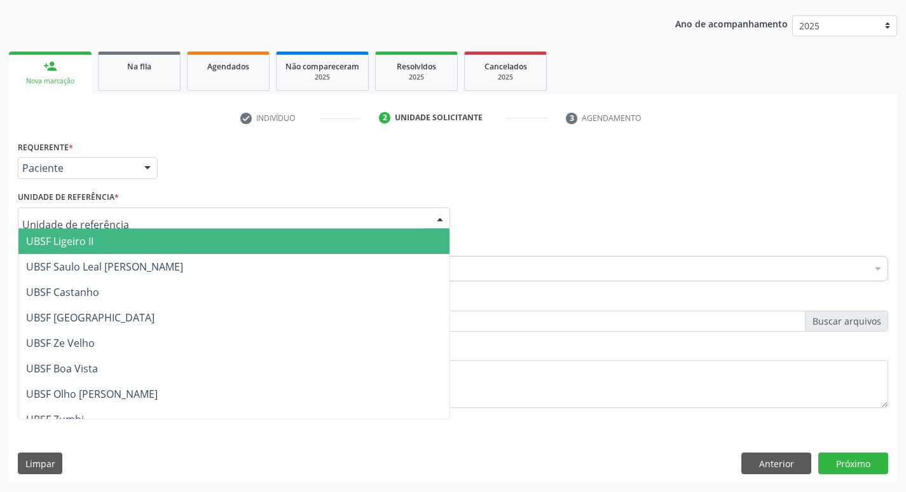
click at [118, 212] on div at bounding box center [234, 218] width 433 height 22
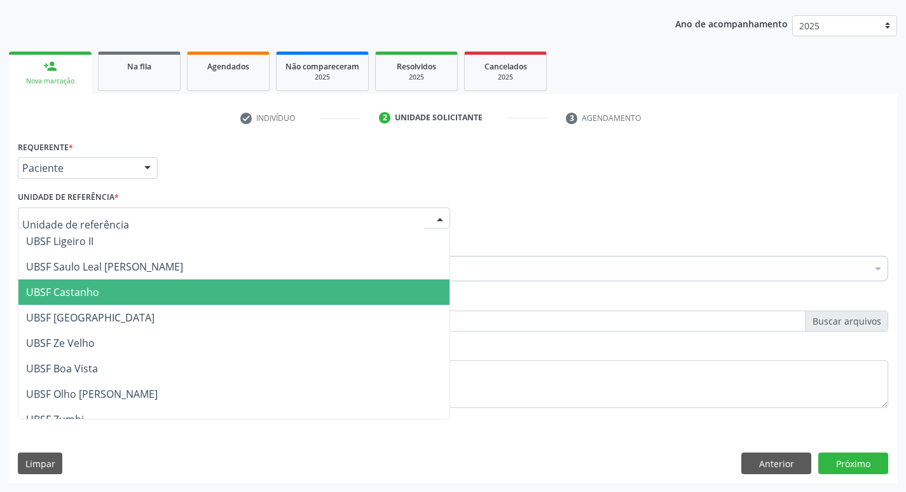
click at [115, 295] on span "UBSF Castanho" at bounding box center [233, 291] width 431 height 25
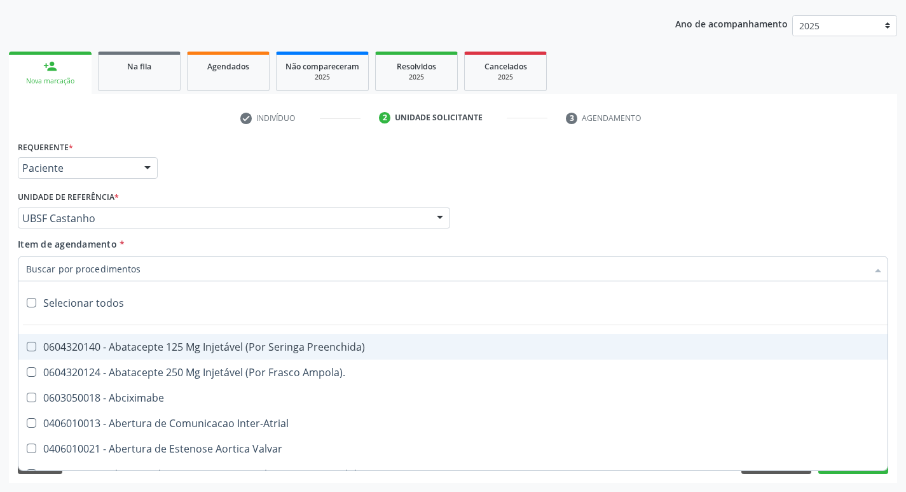
click at [81, 260] on div at bounding box center [453, 268] width 871 height 25
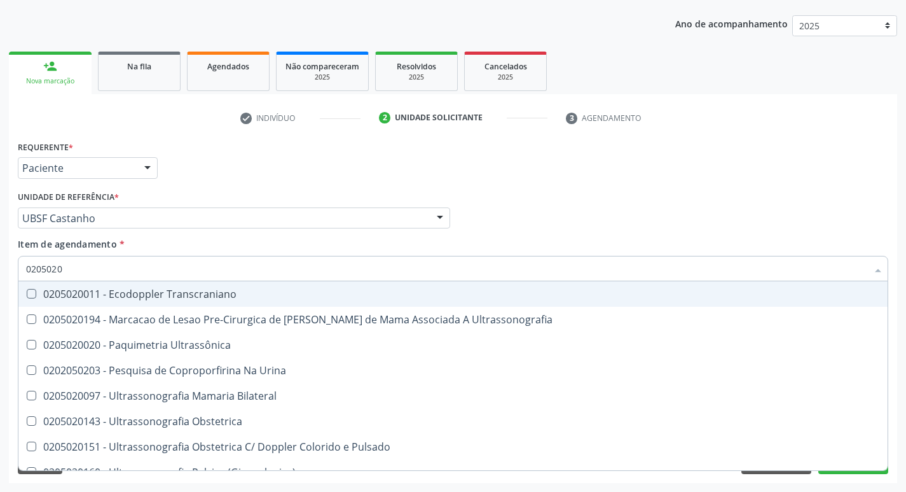
type input "02050200"
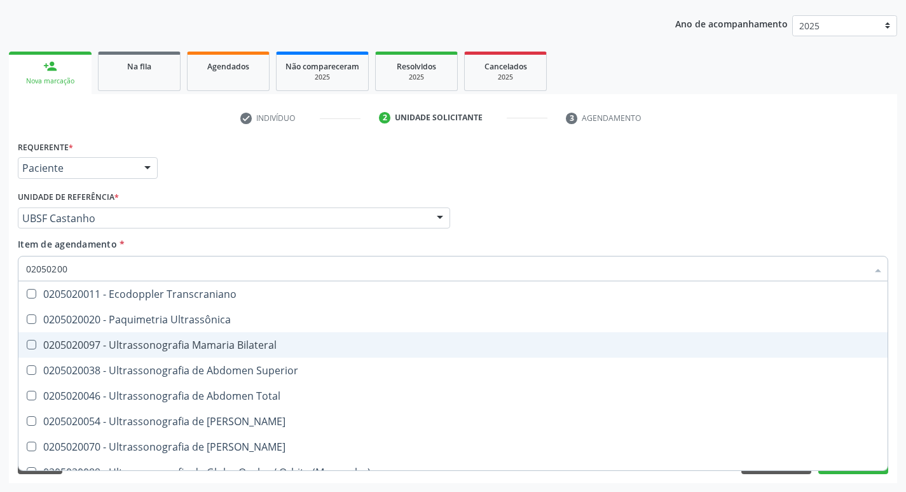
click at [31, 344] on Bilateral at bounding box center [32, 345] width 10 height 10
click at [27, 344] on Bilateral "checkbox" at bounding box center [22, 344] width 8 height 8
checkbox Bilateral "true"
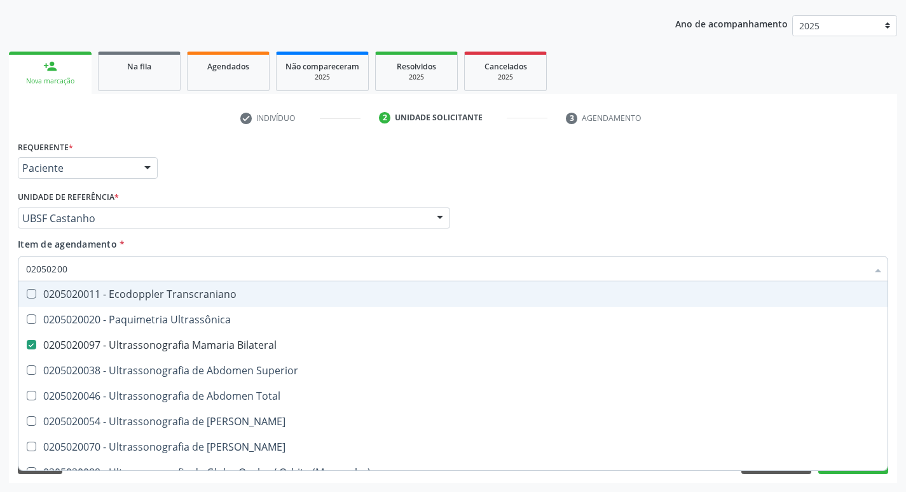
click at [614, 174] on div "Requerente * Paciente Médico(a) Enfermeiro(a) Paciente Nenhum resultado encontr…" at bounding box center [453, 162] width 877 height 50
checkbox Ultrassônica "true"
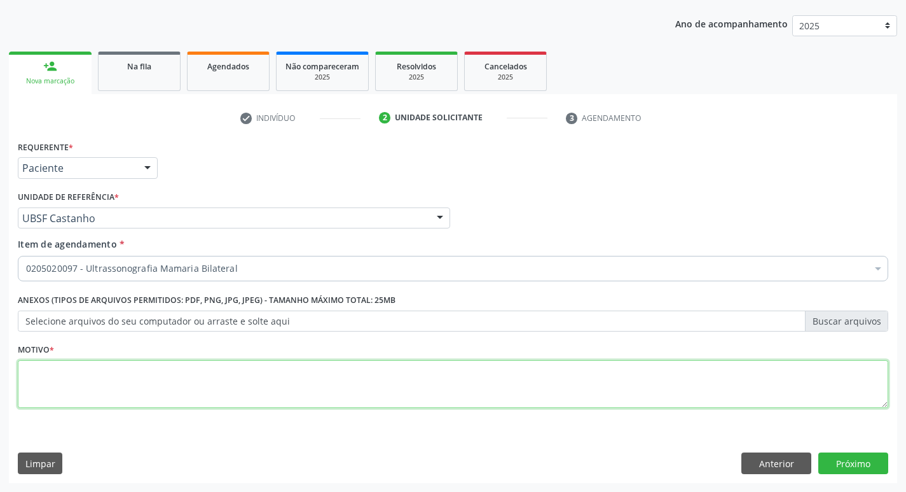
click at [50, 368] on textarea at bounding box center [453, 384] width 871 height 48
type textarea "AVALIACAO"
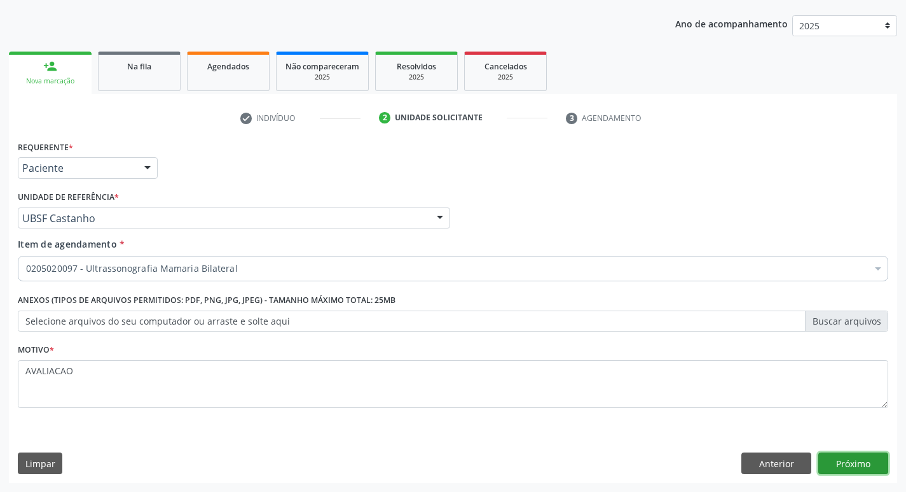
click at [859, 463] on button "Próximo" at bounding box center [854, 463] width 70 height 22
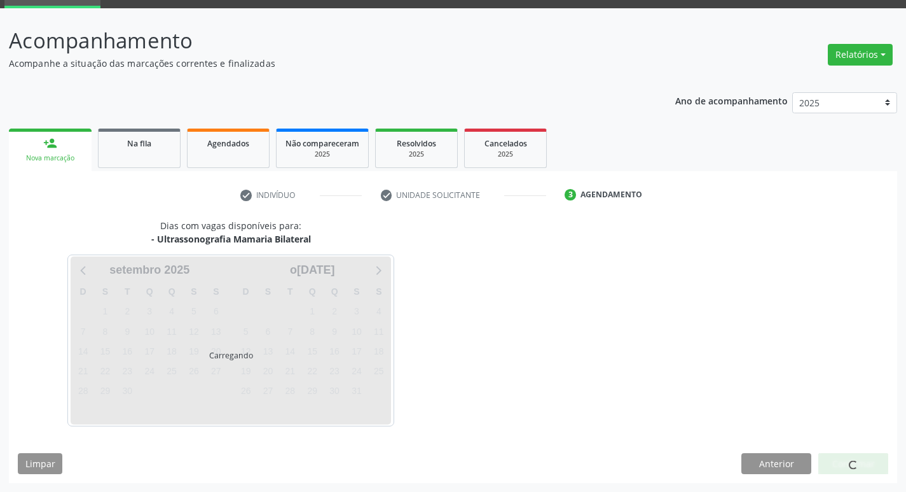
scroll to position [62, 0]
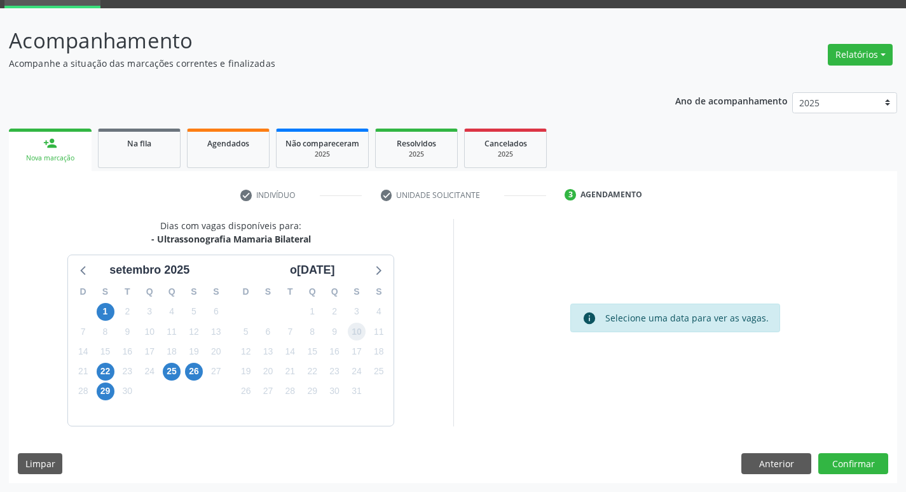
click at [350, 328] on span "10" at bounding box center [357, 332] width 18 height 18
click at [867, 456] on button "Confirmar" at bounding box center [854, 464] width 70 height 22
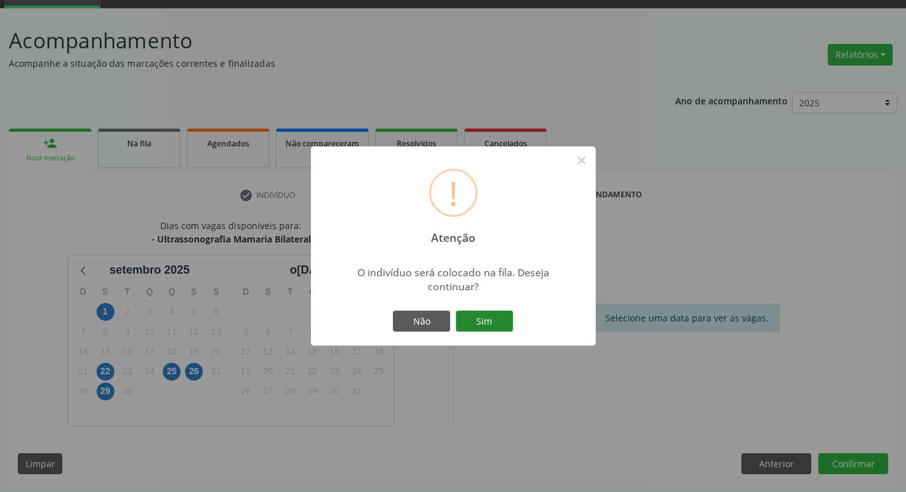
click at [488, 326] on button "Sim" at bounding box center [484, 321] width 57 height 22
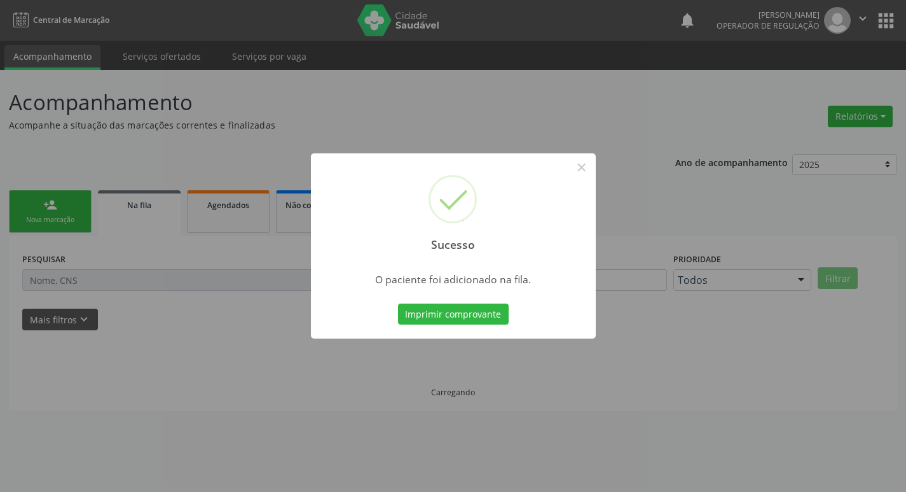
scroll to position [0, 0]
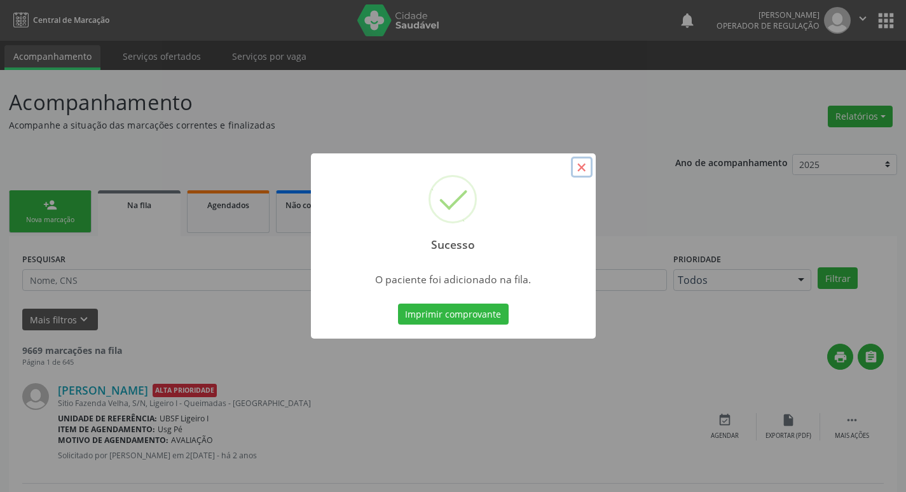
click at [580, 162] on button "×" at bounding box center [582, 167] width 22 height 22
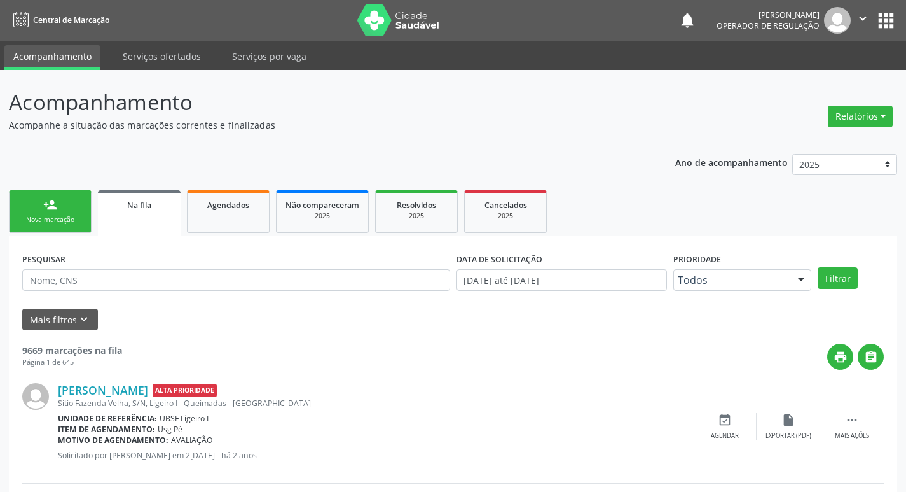
click at [59, 200] on link "person_add Nova marcação" at bounding box center [50, 211] width 83 height 43
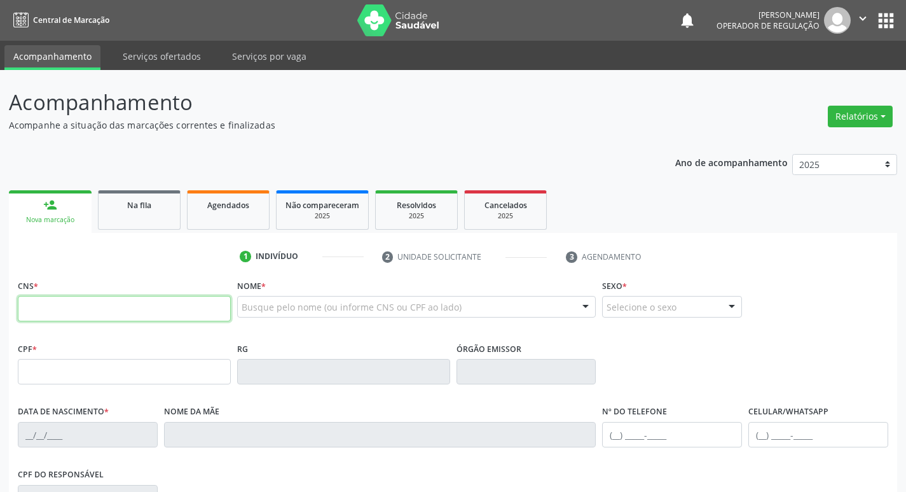
click at [39, 312] on input "text" at bounding box center [124, 308] width 213 height 25
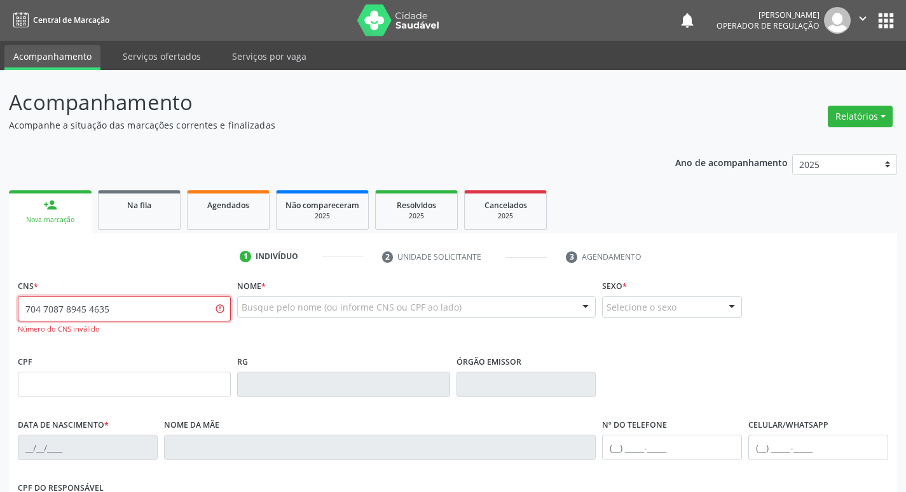
type input "704 7087 8945 4635"
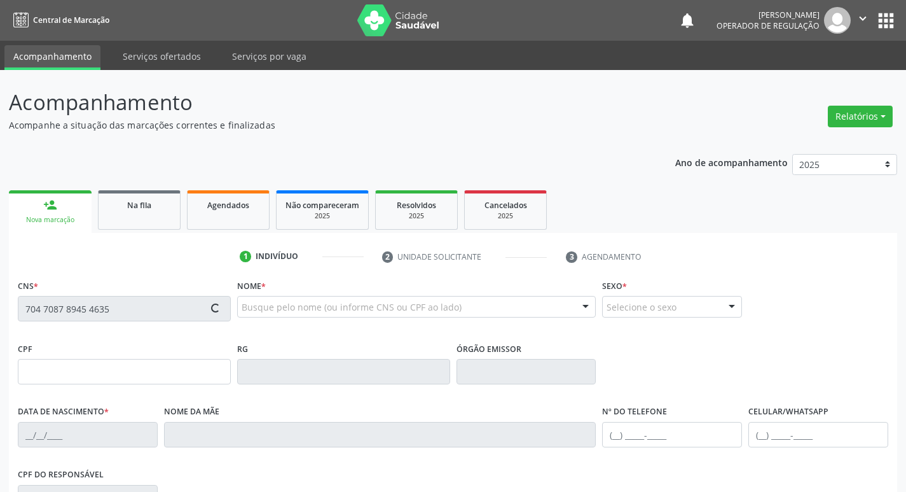
type input "097.953.744-43"
type input "07/10/1970"
type input "Maria Caitano da Conceição"
type input "(83) 99156-4946"
type input "46"
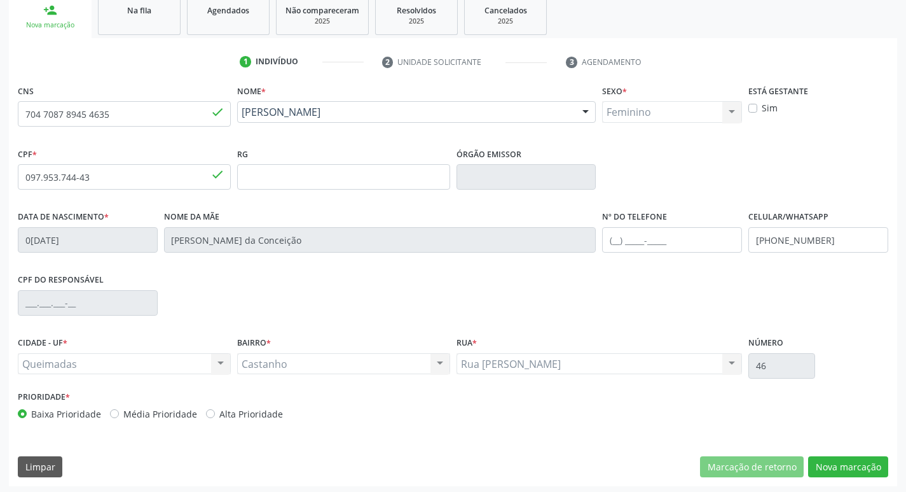
scroll to position [198, 0]
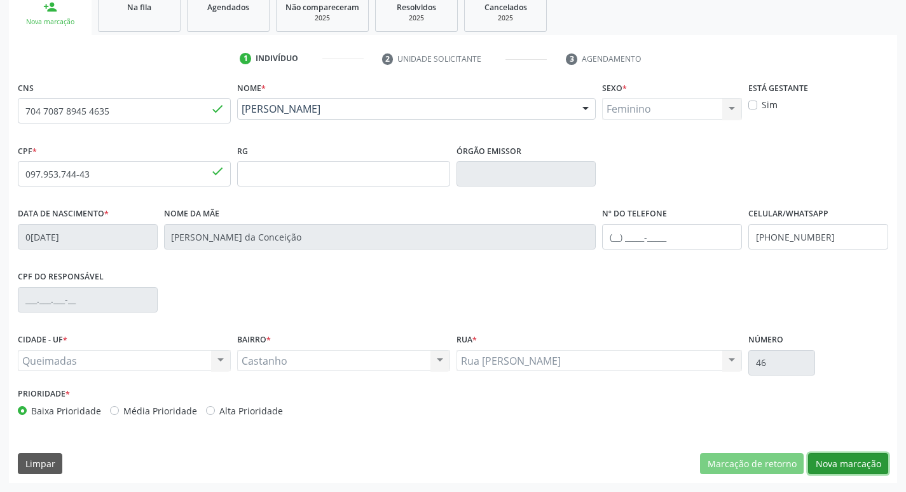
click at [835, 459] on button "Nova marcação" at bounding box center [849, 464] width 80 height 22
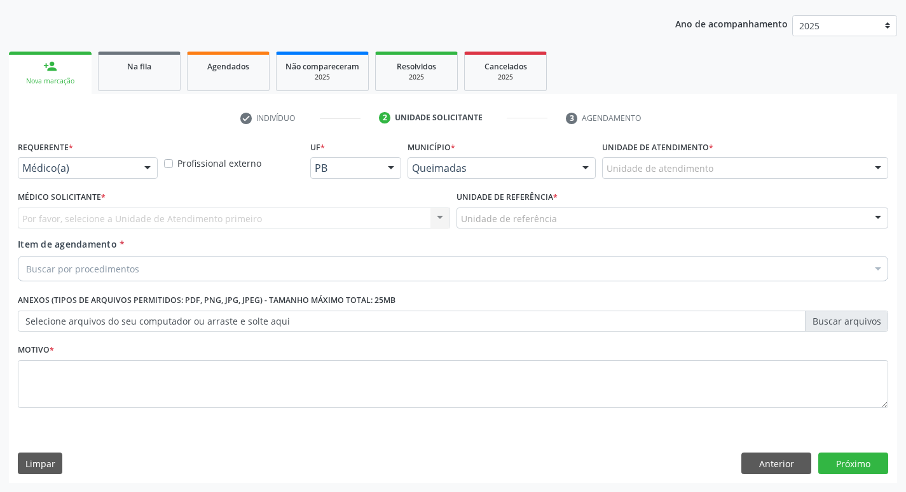
scroll to position [139, 0]
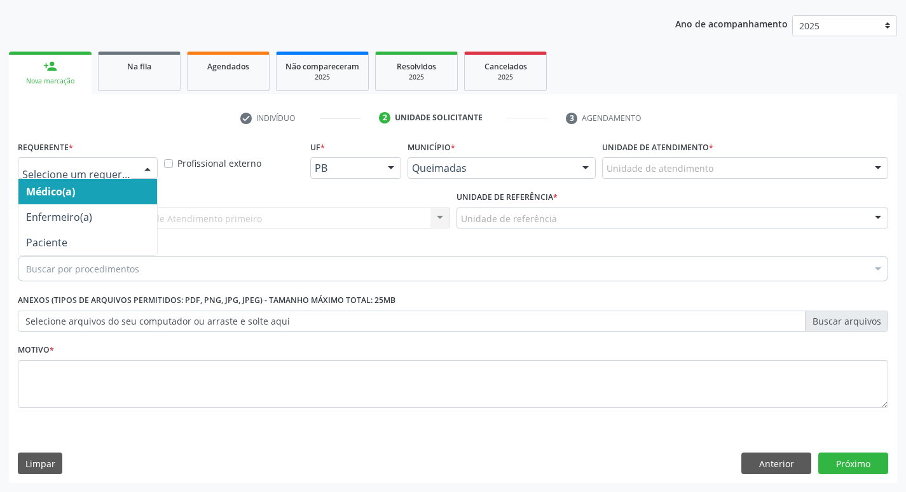
click at [143, 163] on div at bounding box center [147, 169] width 19 height 22
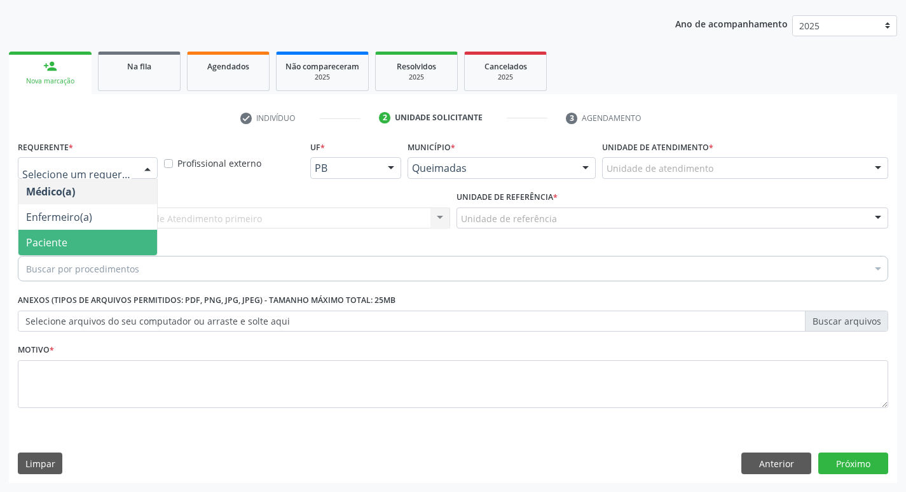
click at [112, 240] on span "Paciente" at bounding box center [87, 242] width 139 height 25
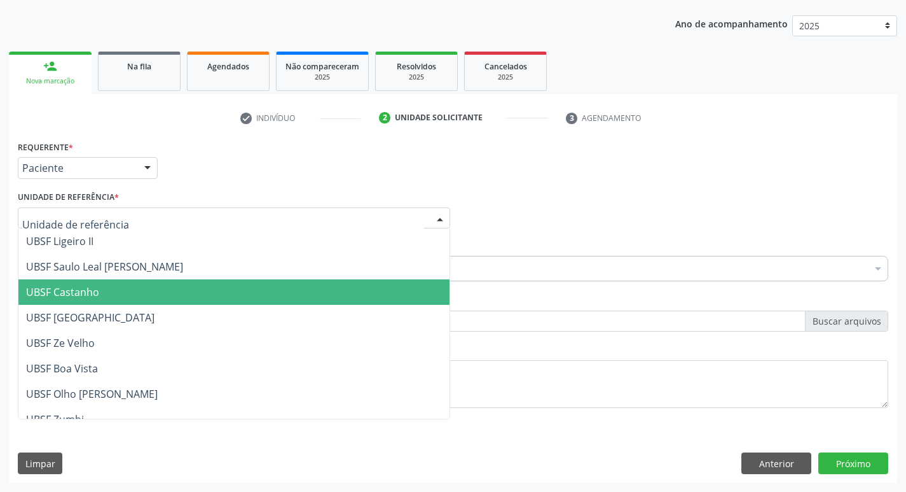
click at [133, 284] on span "UBSF Castanho" at bounding box center [233, 291] width 431 height 25
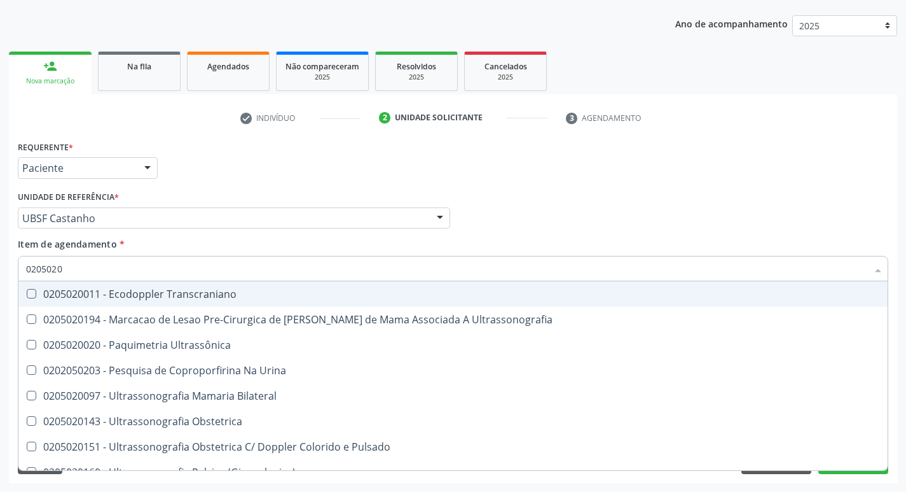
type input "02050200"
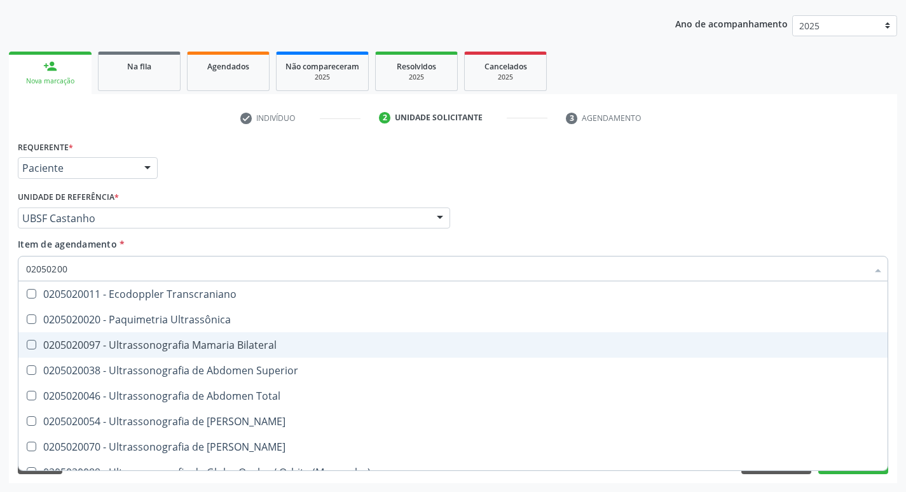
click at [30, 344] on Bilateral at bounding box center [32, 345] width 10 height 10
click at [27, 344] on Bilateral "checkbox" at bounding box center [22, 344] width 8 height 8
checkbox Bilateral "true"
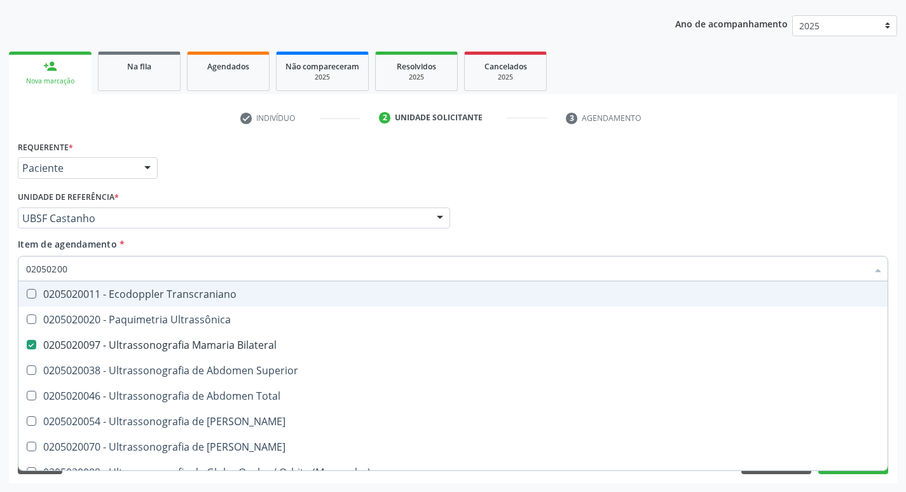
click at [552, 217] on div "Médico Solicitante Por favor, selecione a Unidade de Atendimento primeiro Nenhu…" at bounding box center [453, 213] width 877 height 50
checkbox Ultrassônica "true"
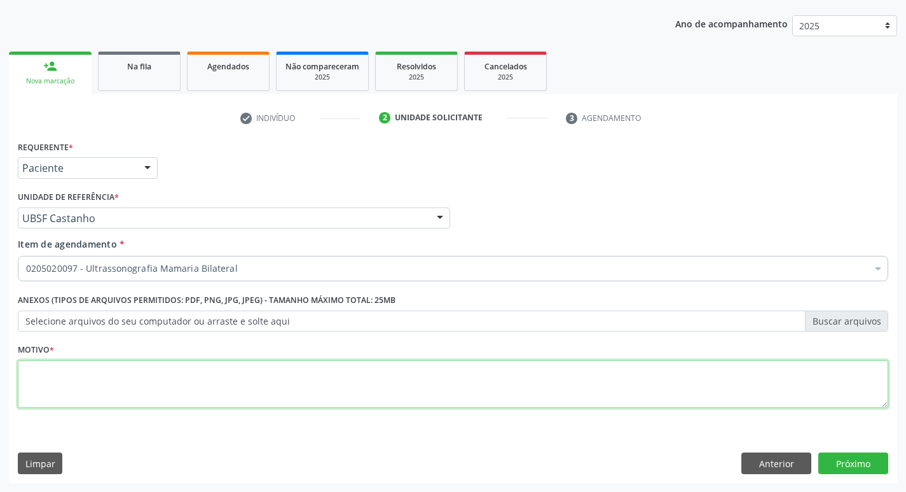
click at [57, 375] on textarea at bounding box center [453, 384] width 871 height 48
type textarea "AVALIACAO"
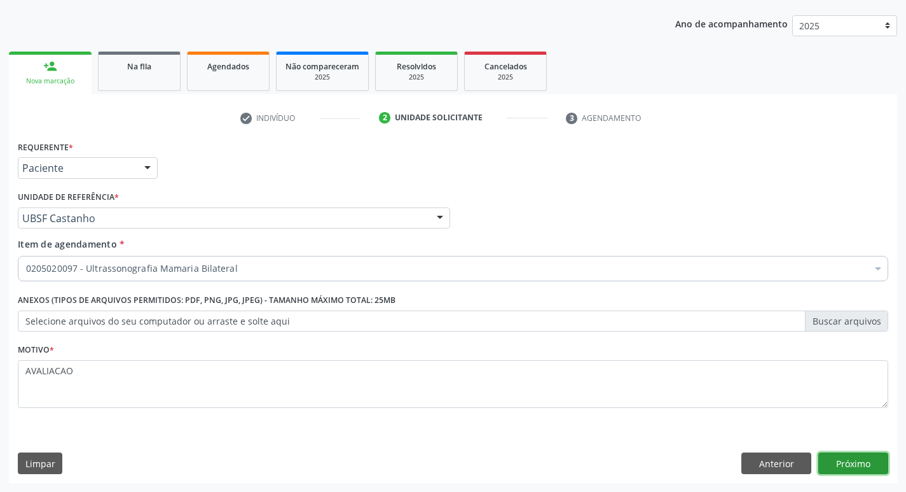
click at [867, 459] on button "Próximo" at bounding box center [854, 463] width 70 height 22
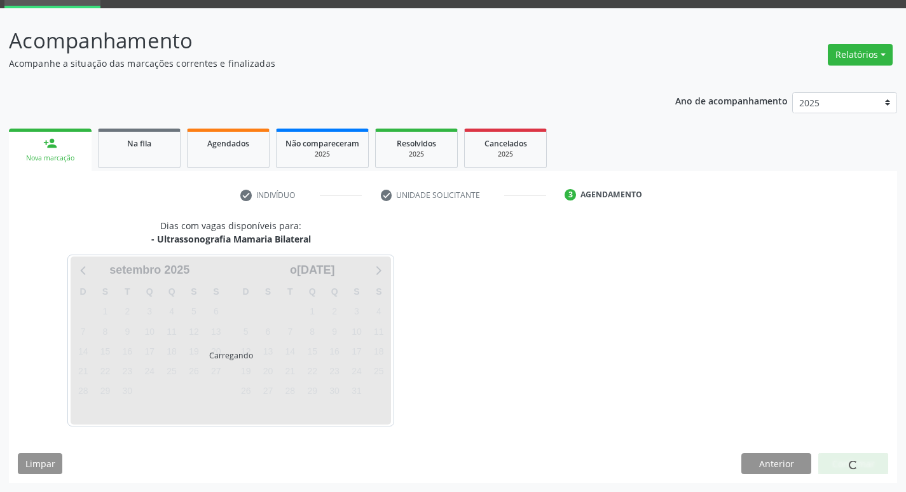
scroll to position [62, 0]
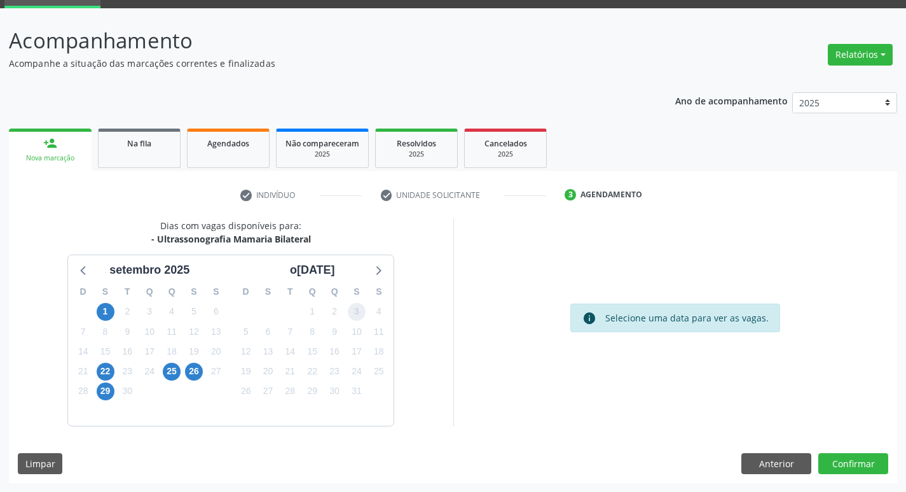
click at [354, 314] on span "3" at bounding box center [357, 312] width 18 height 18
click at [849, 457] on button "Confirmar" at bounding box center [854, 464] width 70 height 22
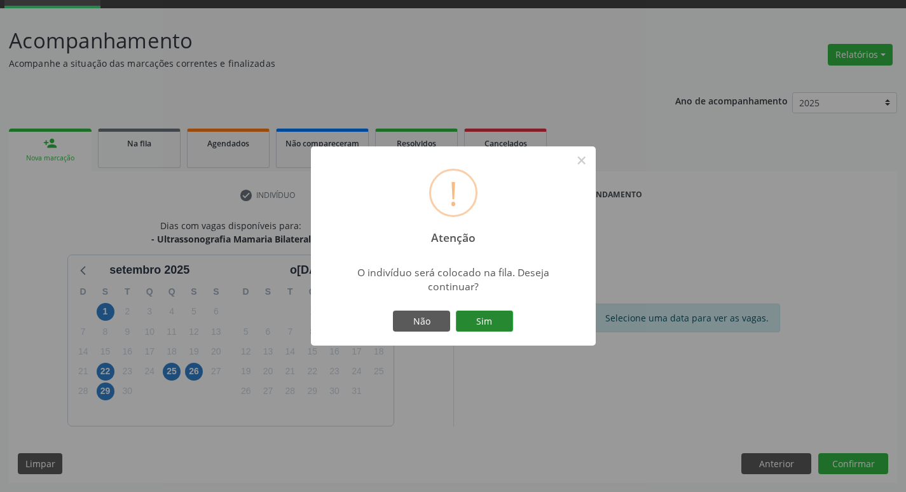
click at [483, 317] on button "Sim" at bounding box center [484, 321] width 57 height 22
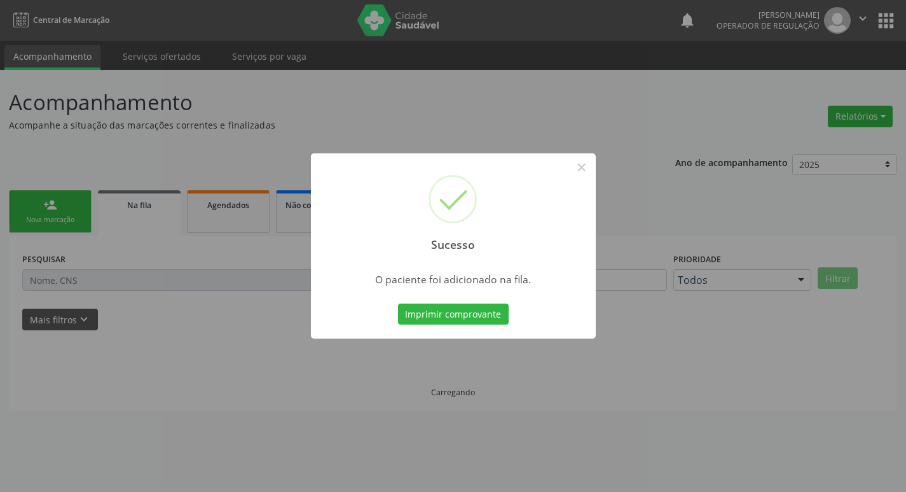
scroll to position [0, 0]
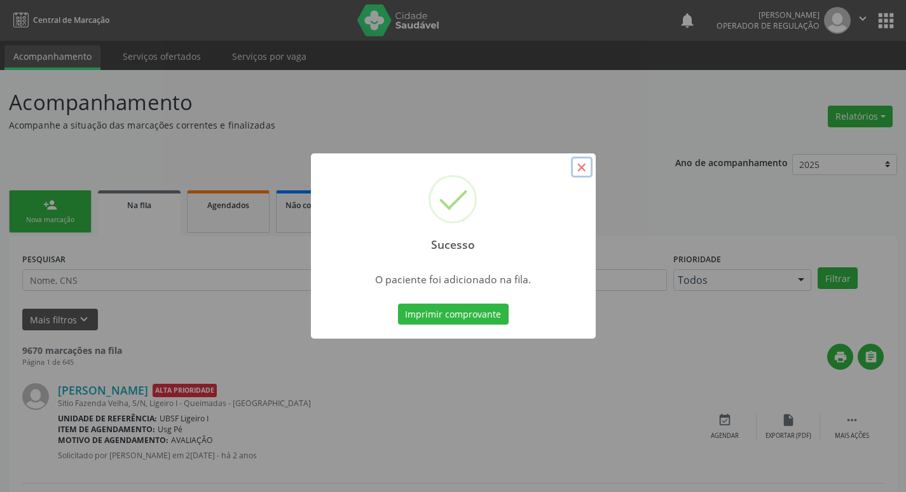
click at [590, 167] on button "×" at bounding box center [582, 167] width 22 height 22
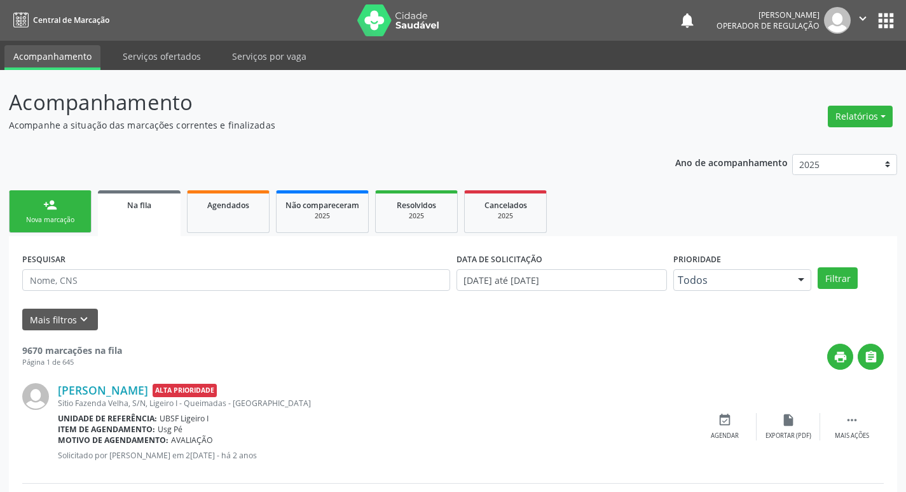
click at [48, 214] on link "person_add Nova marcação" at bounding box center [50, 211] width 83 height 43
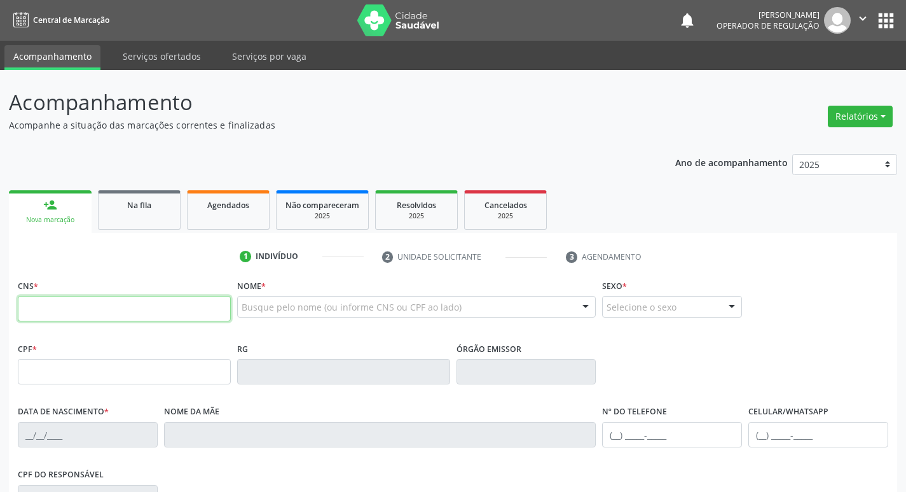
drag, startPoint x: 102, startPoint y: 310, endPoint x: 119, endPoint y: 304, distance: 17.7
click at [113, 307] on input "text" at bounding box center [124, 308] width 213 height 25
click at [73, 303] on input "text" at bounding box center [124, 308] width 213 height 25
type input "708 4072 8969 5069"
type input "991.681.894-00"
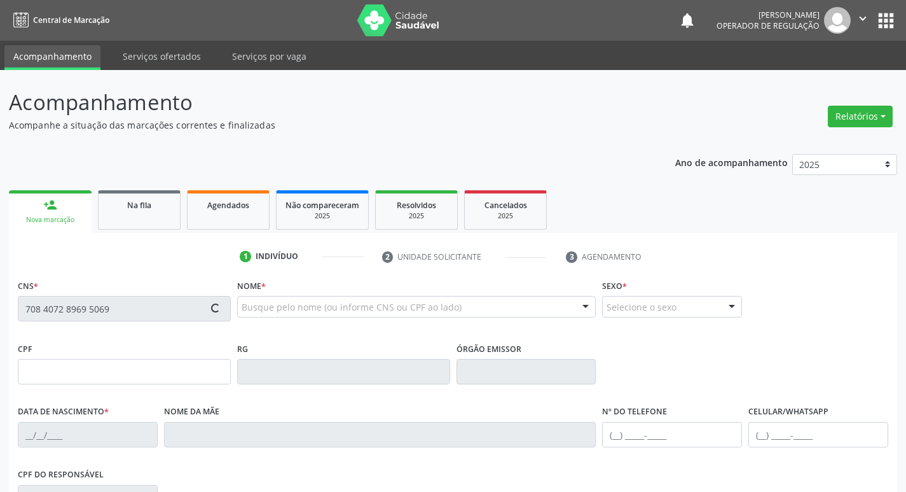
type input "14/08/1973"
type input "Maria do Carmo Torres"
type input "(83) 3347-1058"
type input "165"
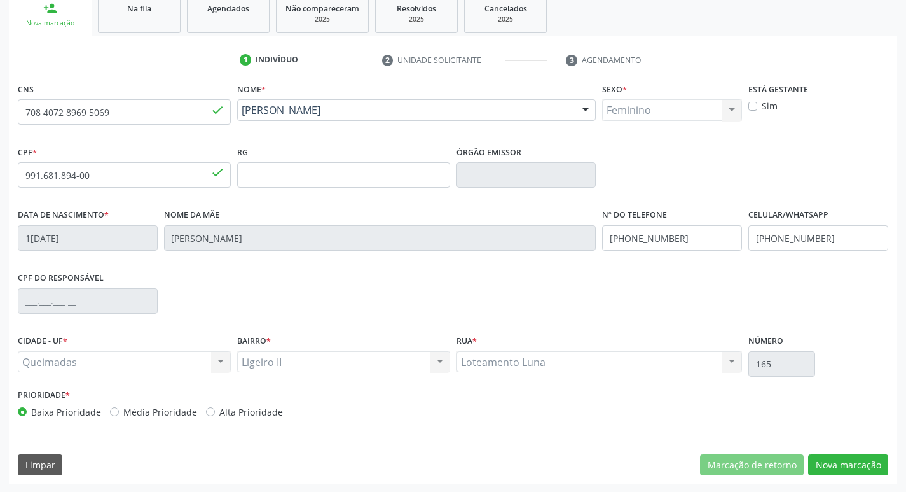
scroll to position [198, 0]
click at [857, 461] on button "Nova marcação" at bounding box center [849, 464] width 80 height 22
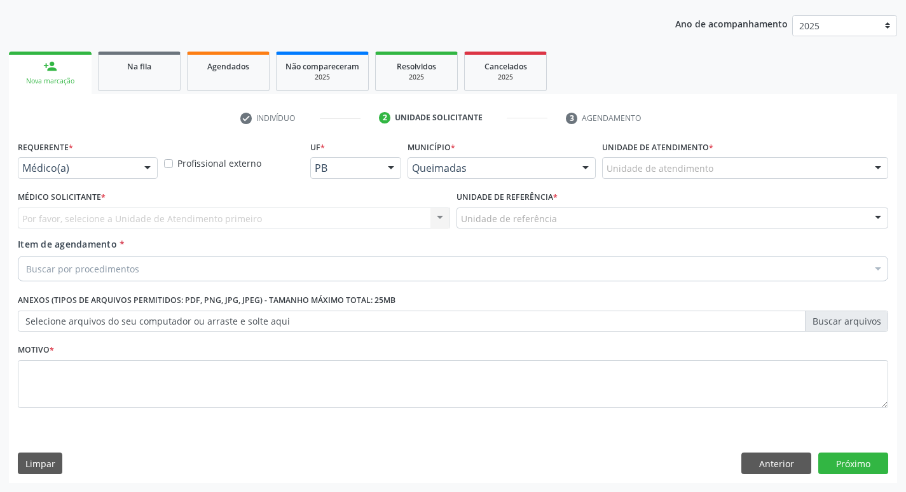
scroll to position [139, 0]
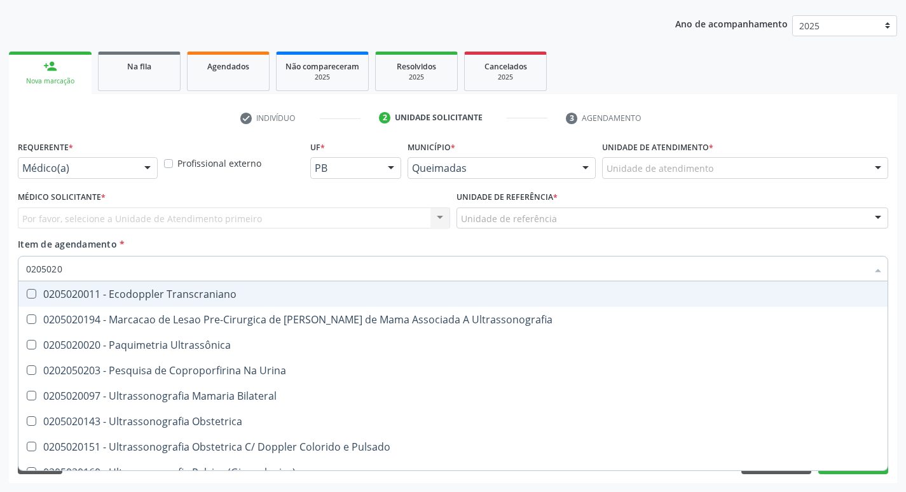
type input "02050200"
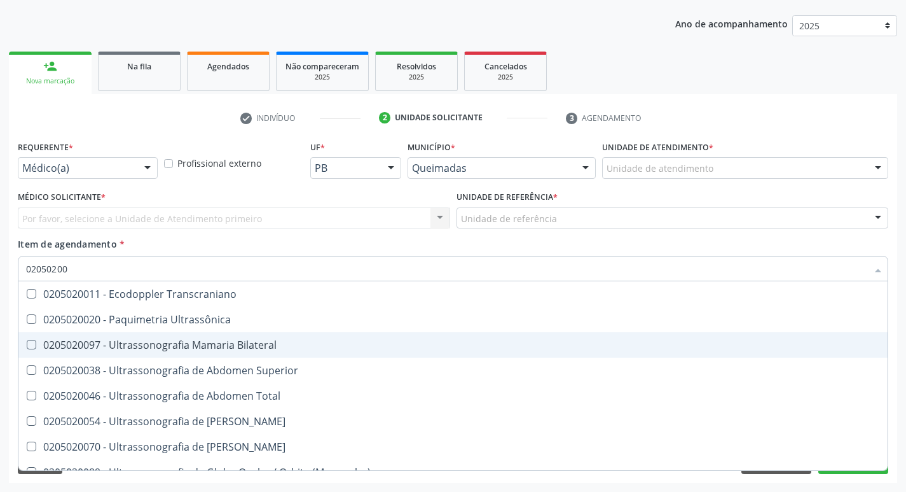
click at [27, 344] on Bilateral at bounding box center [32, 345] width 10 height 10
click at [27, 344] on Bilateral "checkbox" at bounding box center [22, 344] width 8 height 8
checkbox Bilateral "true"
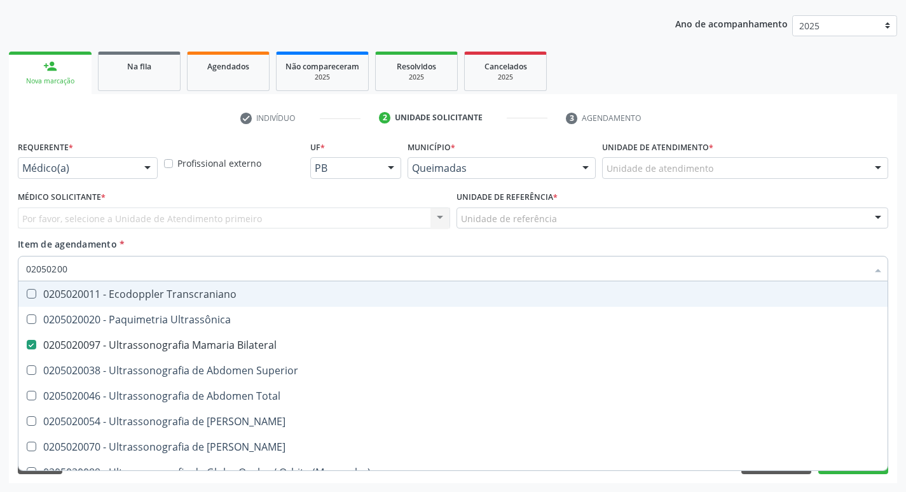
click at [657, 271] on input "02050200" at bounding box center [447, 268] width 842 height 25
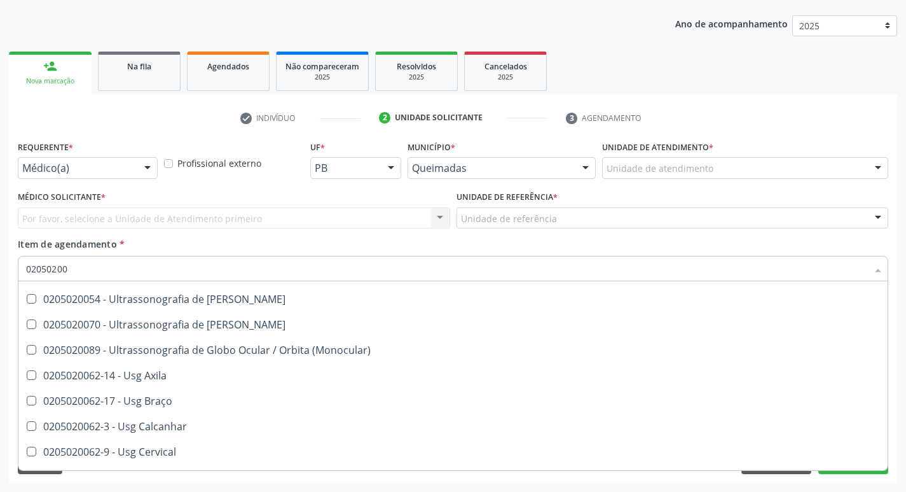
scroll to position [254, 0]
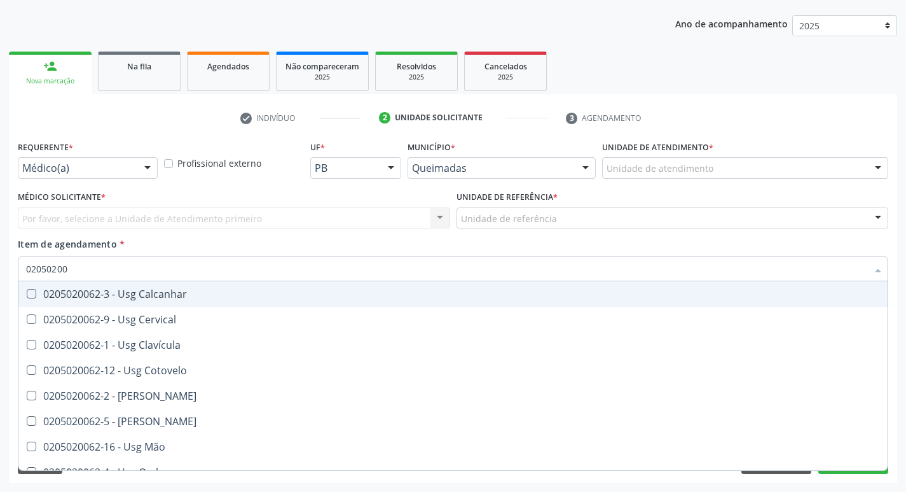
click at [746, 255] on div "Item de agendamento * 02050200 Desfazer seleção 0205020011 - Ecodoppler Transcr…" at bounding box center [453, 257] width 871 height 40
checkbox Ultrassônica "true"
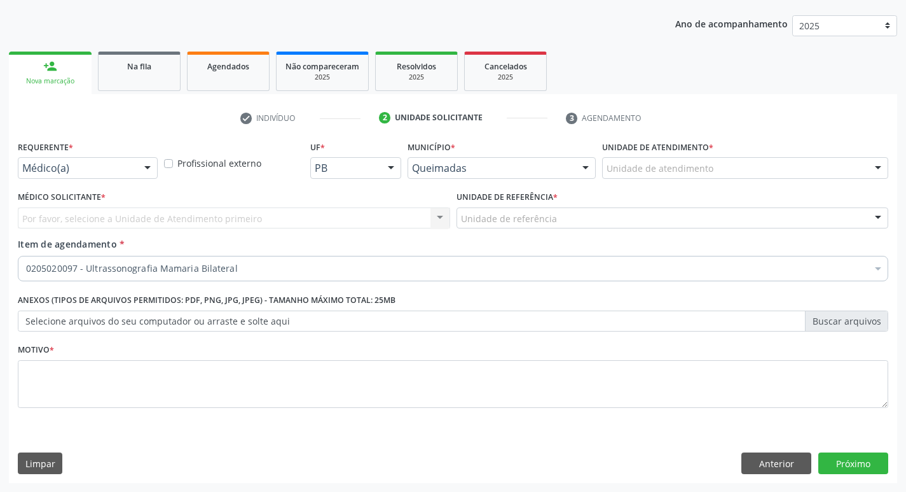
scroll to position [0, 0]
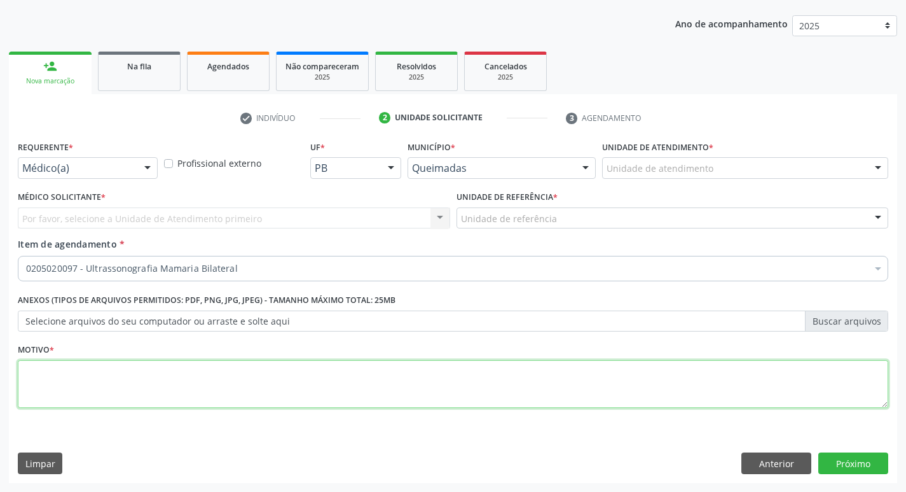
click at [32, 375] on textarea at bounding box center [453, 384] width 871 height 48
type textarea "AVALIACAO"
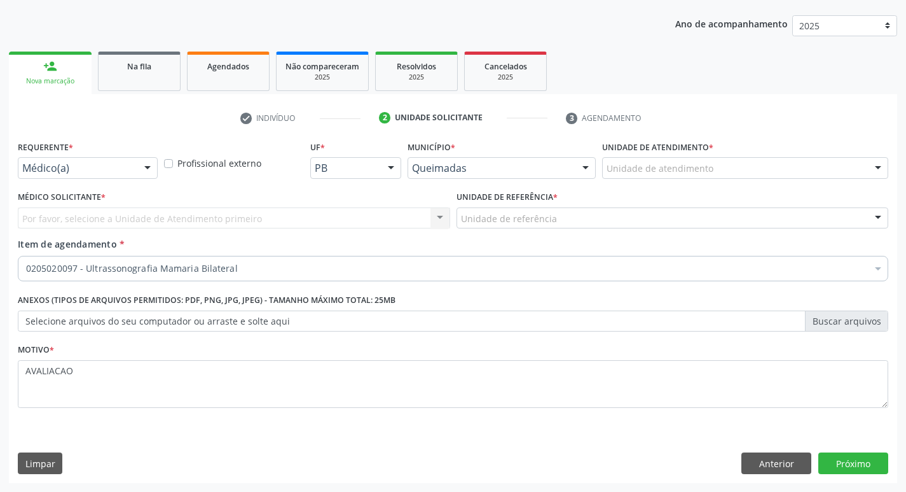
click at [868, 475] on div "Requerente * Médico(a) Médico(a) Enfermeiro(a) Paciente Nenhum resultado encont…" at bounding box center [453, 309] width 889 height 345
click at [866, 466] on button "Próximo" at bounding box center [854, 463] width 70 height 22
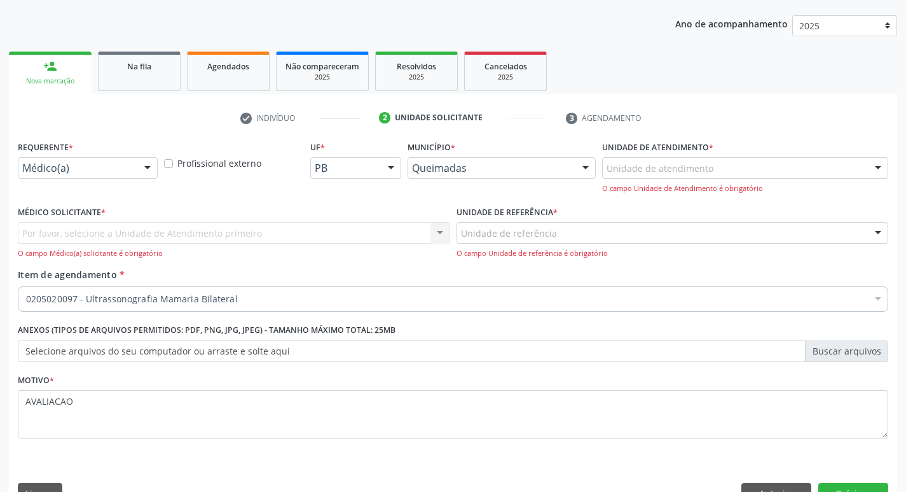
click at [144, 165] on div at bounding box center [147, 169] width 19 height 22
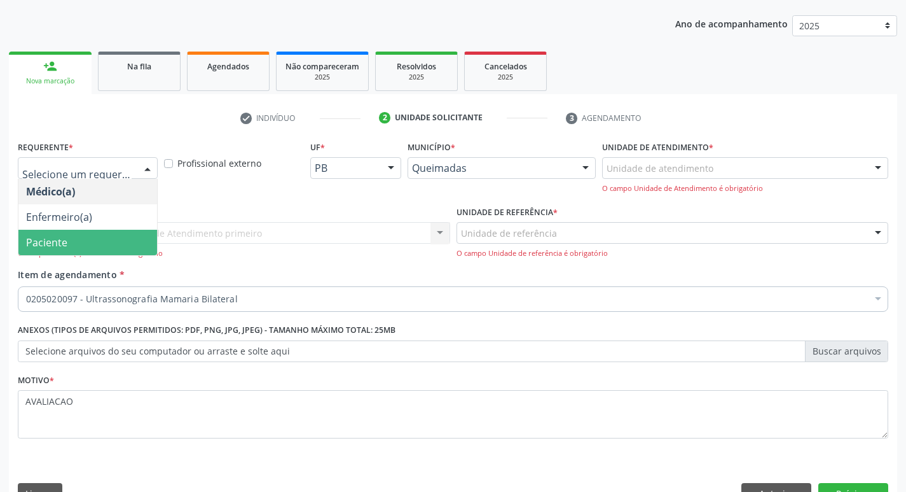
click at [62, 244] on span "Paciente" at bounding box center [46, 242] width 41 height 14
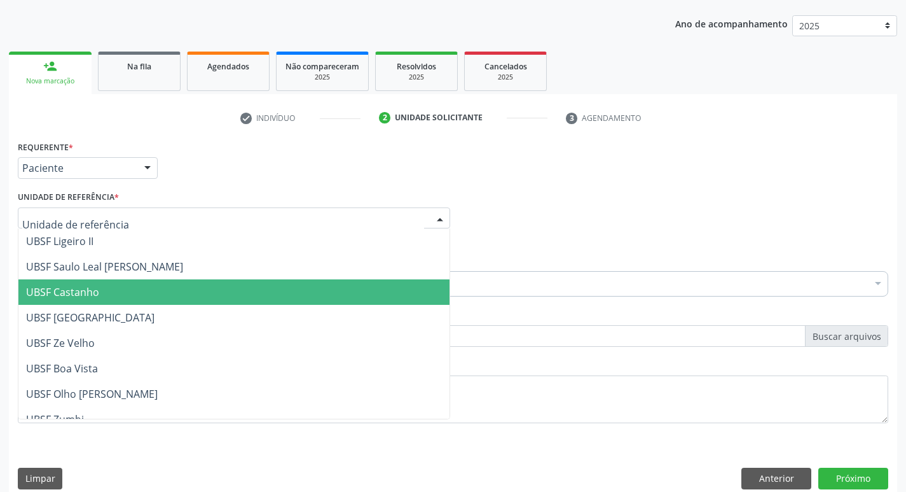
click at [35, 286] on span "UBSF Castanho" at bounding box center [62, 292] width 73 height 14
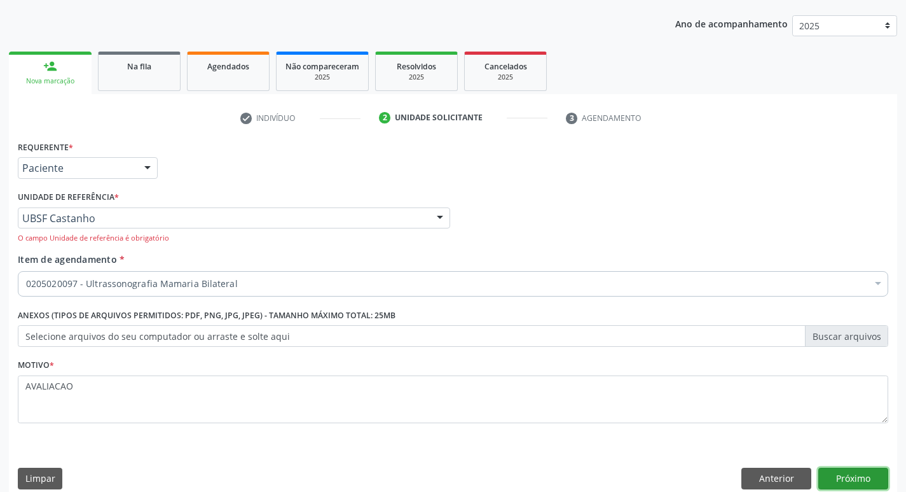
click at [848, 482] on button "Próximo" at bounding box center [854, 479] width 70 height 22
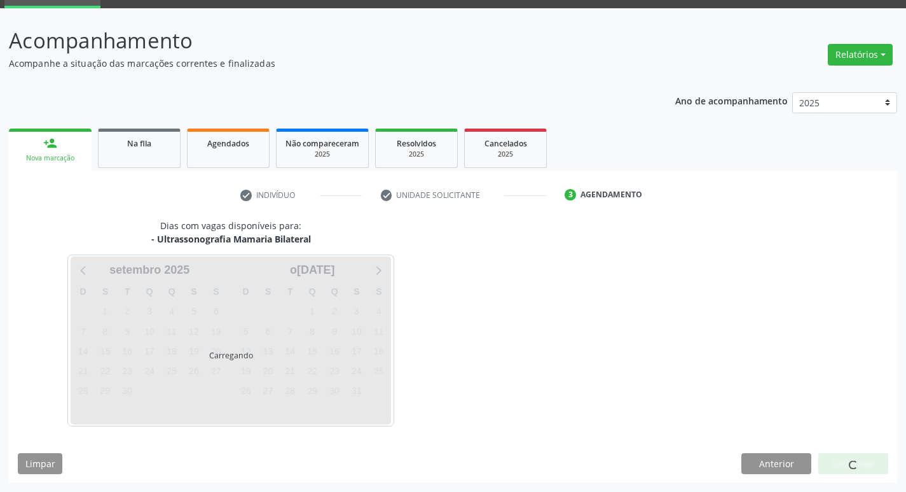
scroll to position [62, 0]
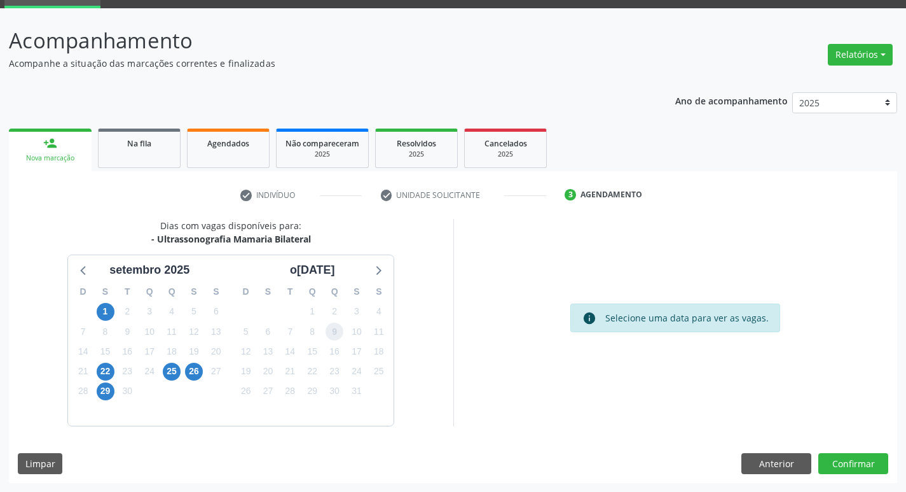
click at [338, 334] on span "9" at bounding box center [335, 332] width 18 height 18
click at [856, 466] on button "Confirmar" at bounding box center [854, 464] width 70 height 22
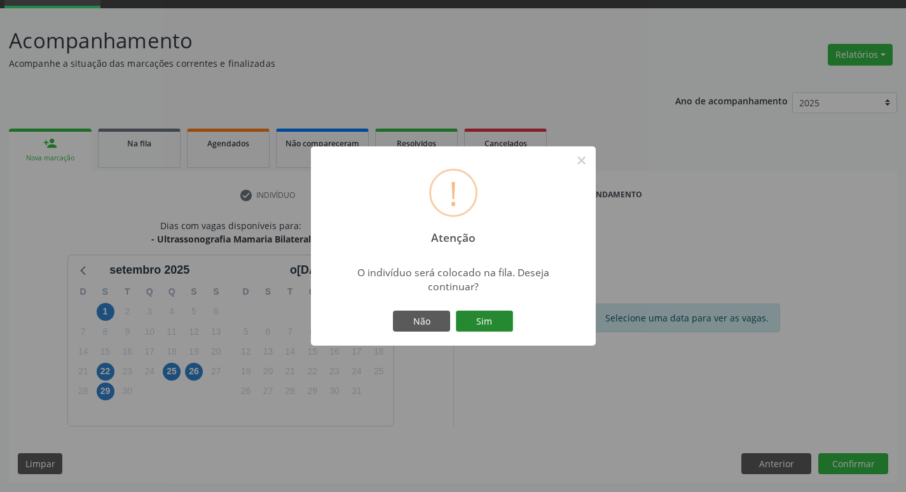
click at [480, 317] on button "Sim" at bounding box center [484, 321] width 57 height 22
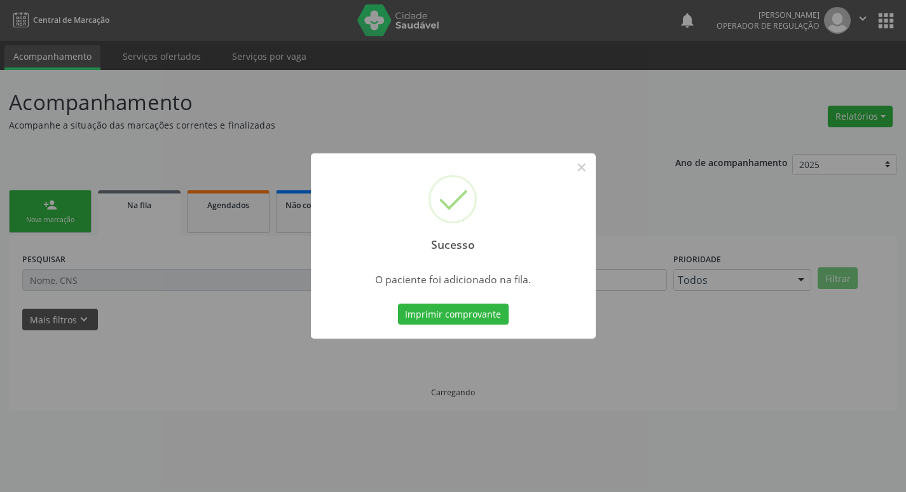
scroll to position [0, 0]
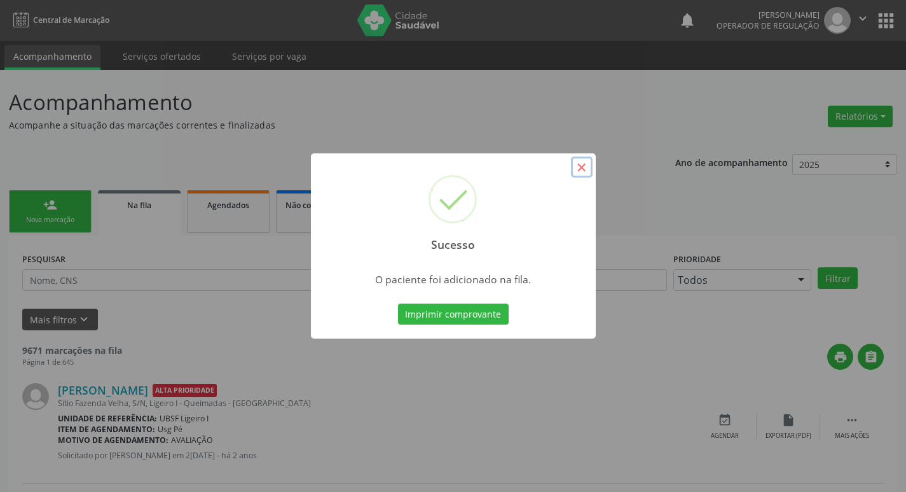
click at [576, 169] on button "×" at bounding box center [582, 167] width 22 height 22
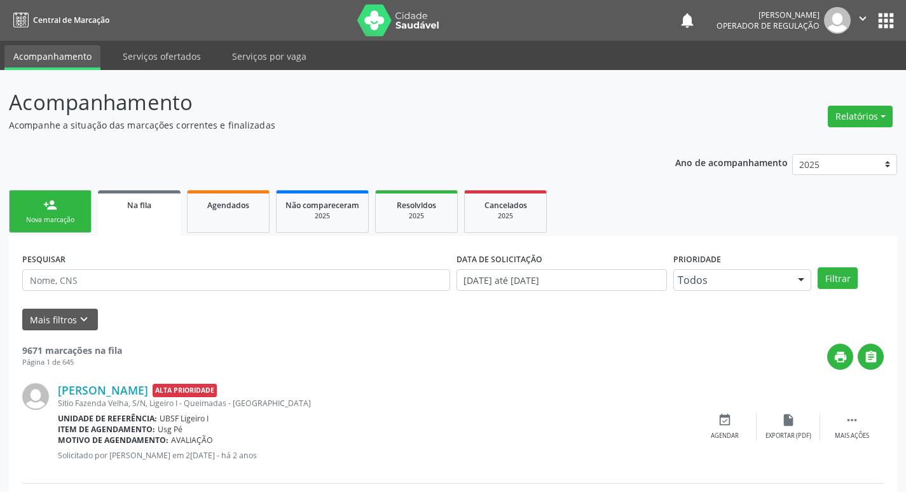
click at [78, 209] on link "person_add Nova marcação" at bounding box center [50, 211] width 83 height 43
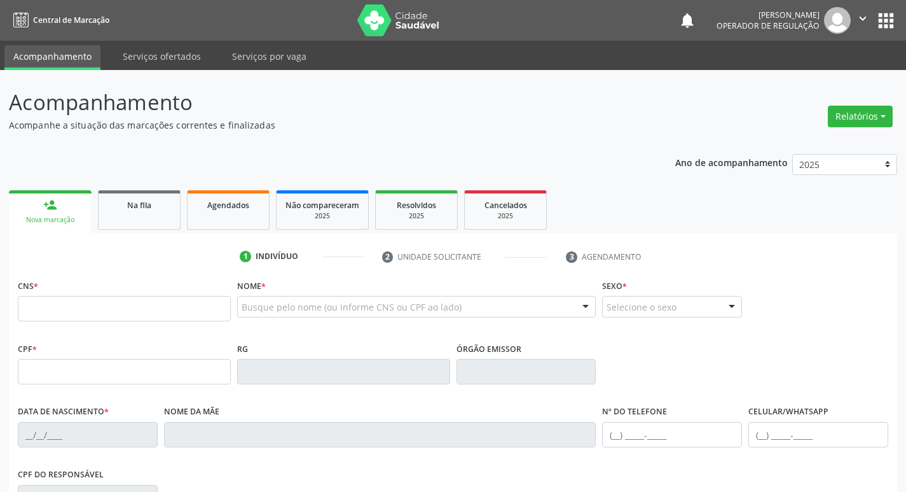
click at [78, 209] on link "person_add Nova marcação" at bounding box center [50, 211] width 83 height 43
click at [66, 309] on input "text" at bounding box center [124, 308] width 213 height 25
click at [60, 310] on input "text" at bounding box center [124, 308] width 213 height 25
type input "700 6014 4644 7765"
type input "063.645.814-80"
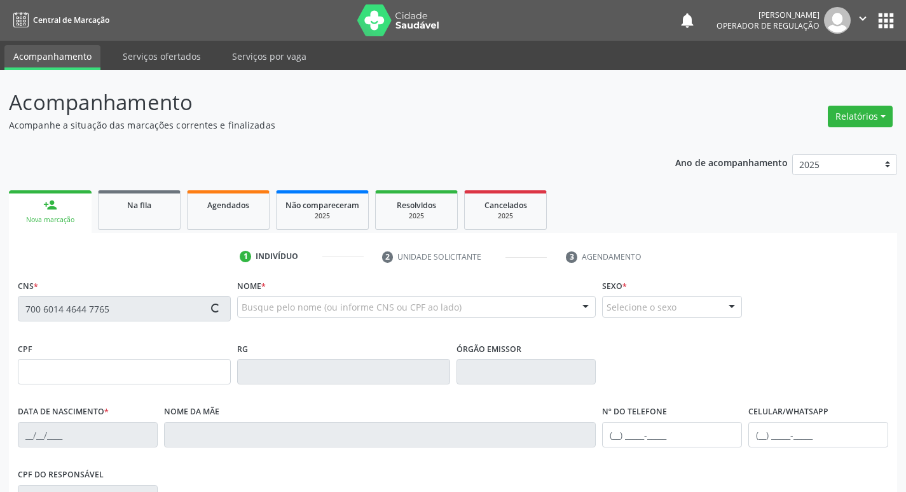
type input "[DATE]"
type input "[PERSON_NAME]"
type input "[PHONE_NUMBER]"
type input "570.025.764-53"
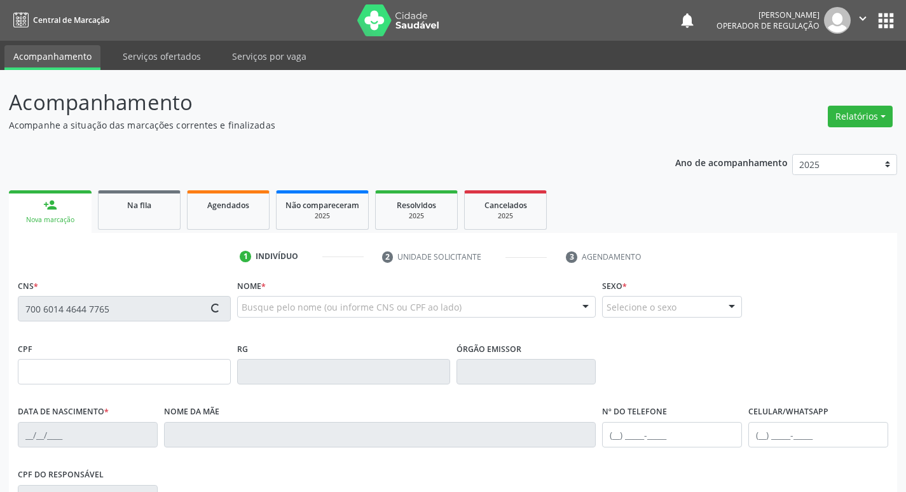
type input "S/N"
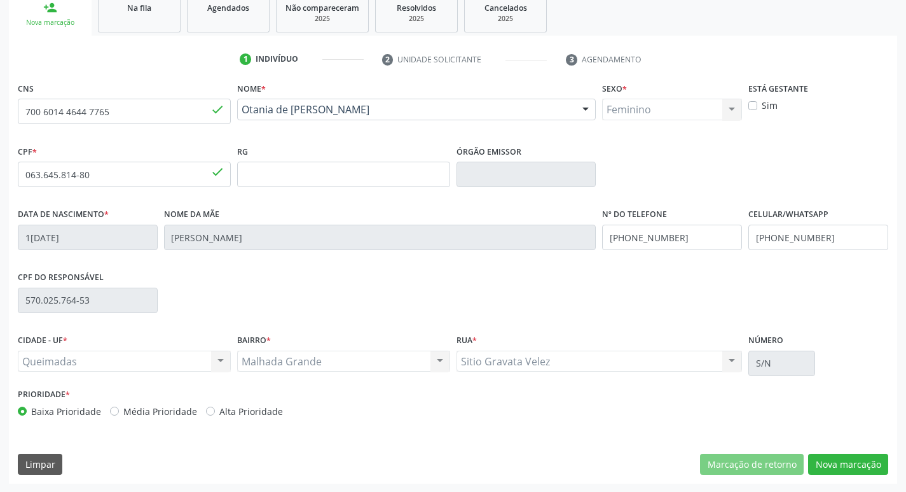
scroll to position [198, 0]
click at [833, 461] on button "Nova marcação" at bounding box center [849, 464] width 80 height 22
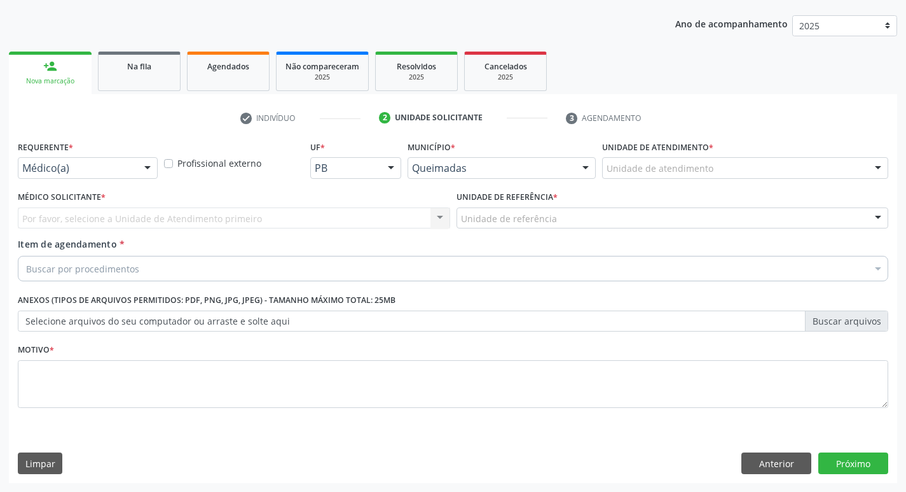
click at [148, 167] on div at bounding box center [147, 169] width 19 height 22
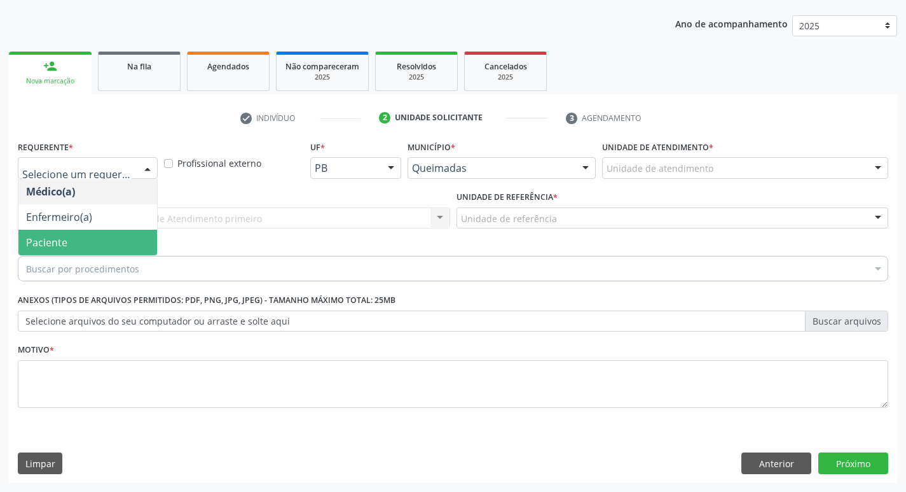
click at [92, 249] on span "Paciente" at bounding box center [87, 242] width 139 height 25
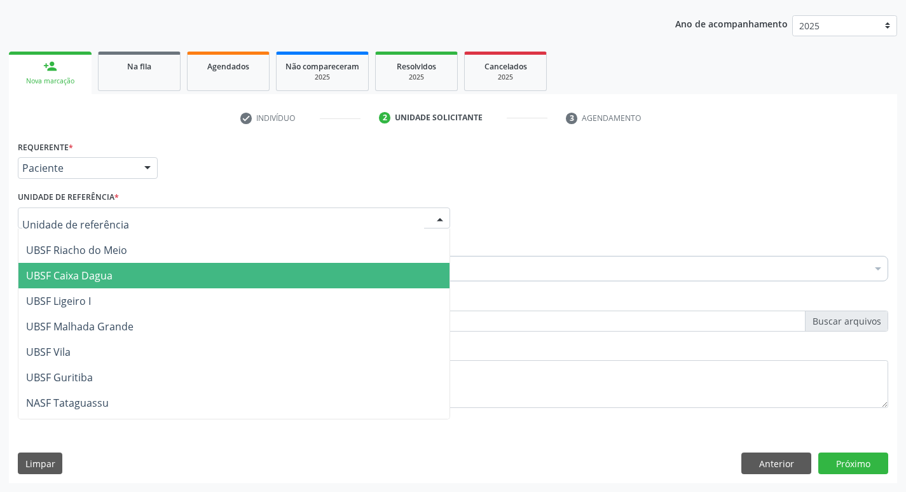
scroll to position [319, 0]
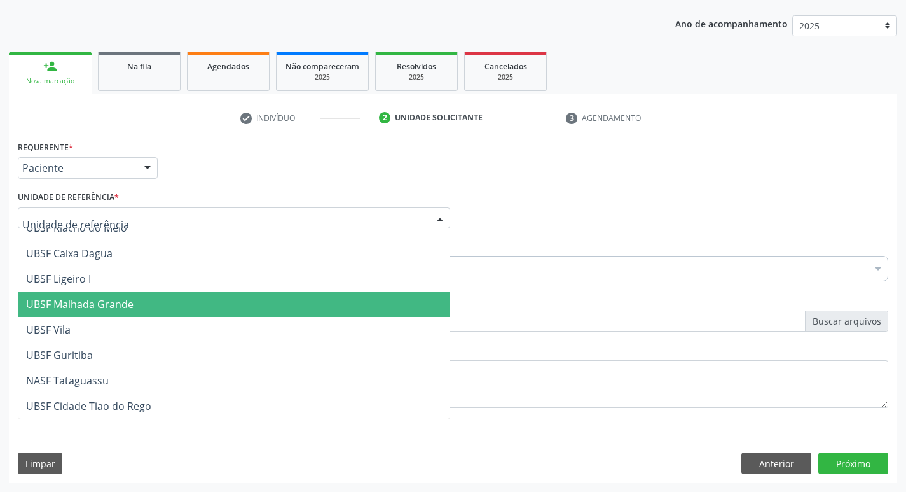
click at [124, 302] on span "UBSF Malhada Grande" at bounding box center [80, 304] width 108 height 14
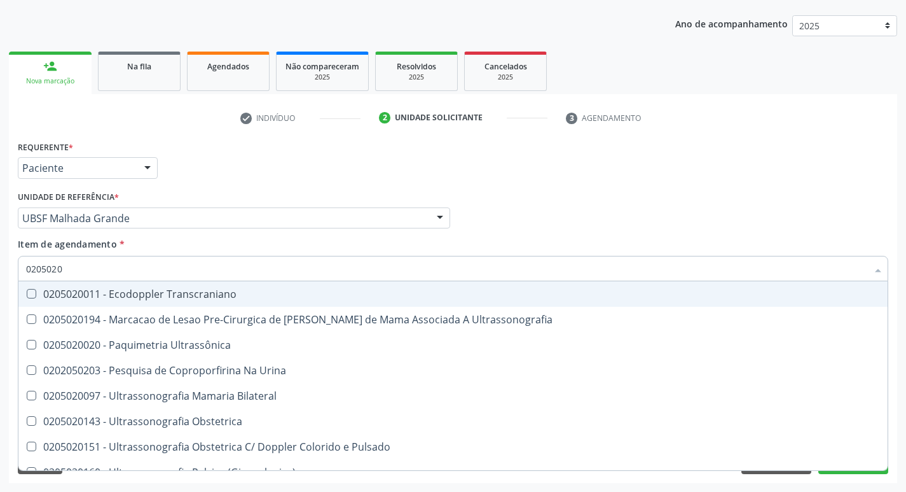
type input "02050200"
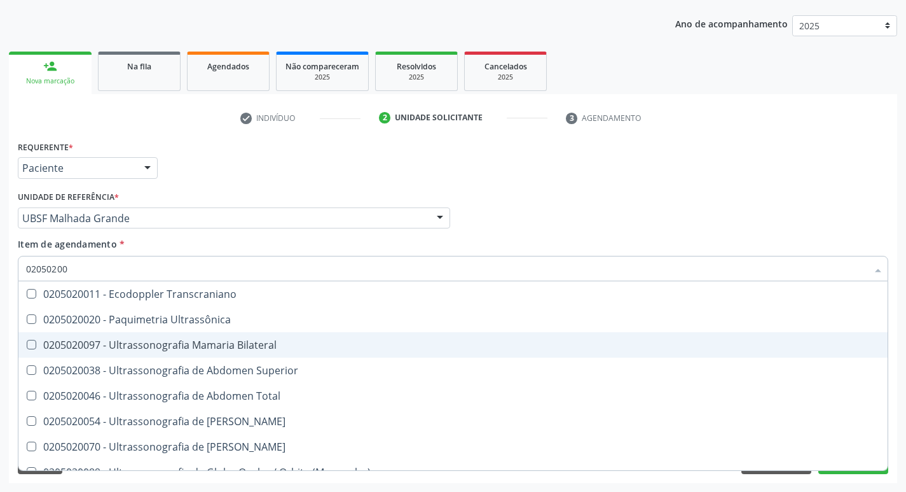
click at [35, 343] on Bilateral at bounding box center [32, 345] width 10 height 10
click at [27, 343] on Bilateral "checkbox" at bounding box center [22, 344] width 8 height 8
checkbox Bilateral "true"
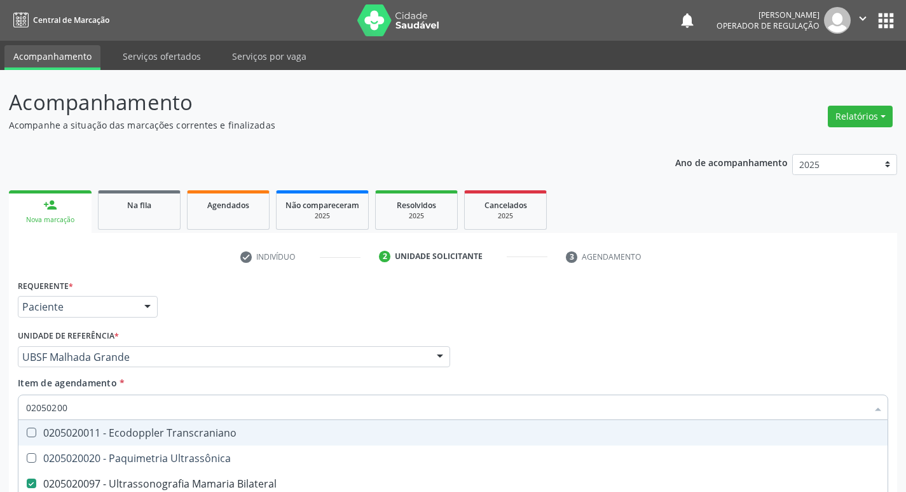
click at [689, 326] on div "Médico Solicitante Por favor, selecione a Unidade de Atendimento primeiro Nenhu…" at bounding box center [453, 351] width 877 height 50
checkbox Ultrassônica "true"
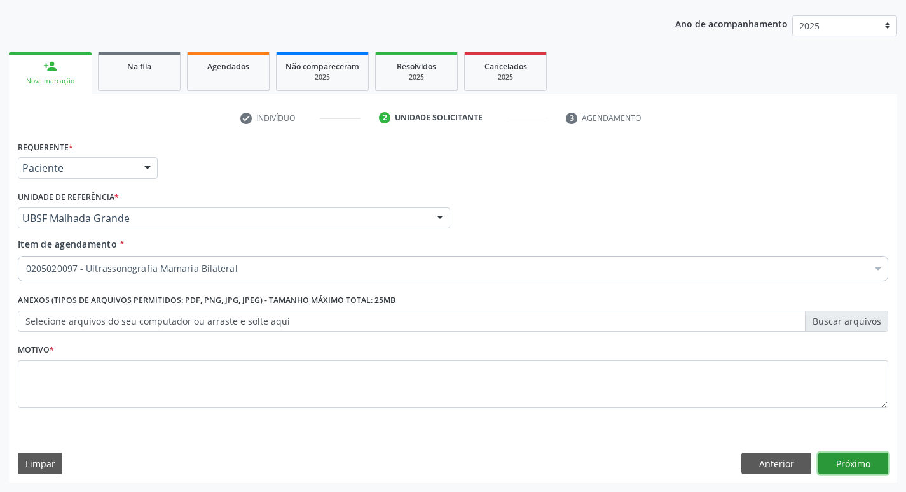
click at [842, 465] on button "Próximo" at bounding box center [854, 463] width 70 height 22
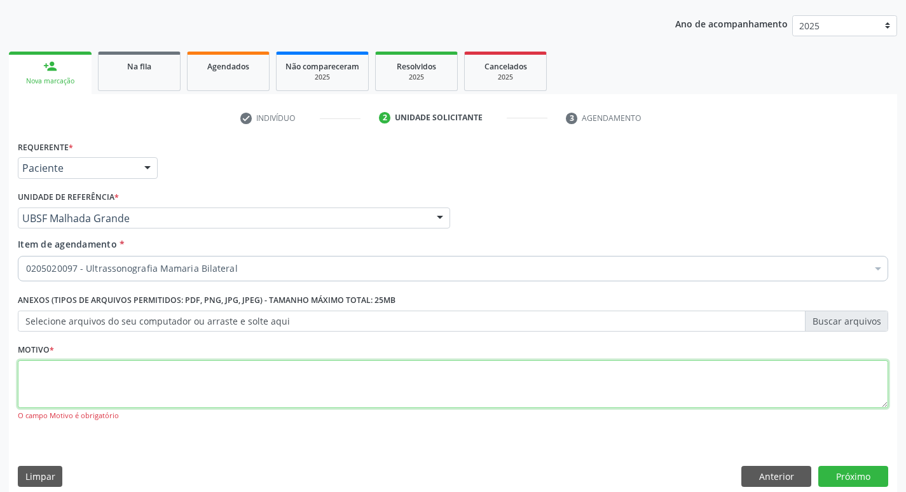
click at [67, 373] on textarea at bounding box center [453, 384] width 871 height 48
type textarea "AVALIACAO"
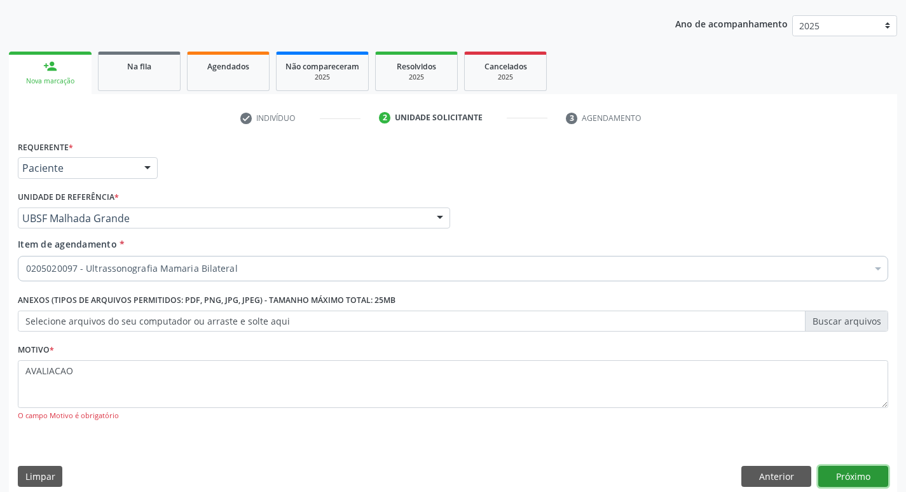
click at [844, 478] on button "Próximo" at bounding box center [854, 477] width 70 height 22
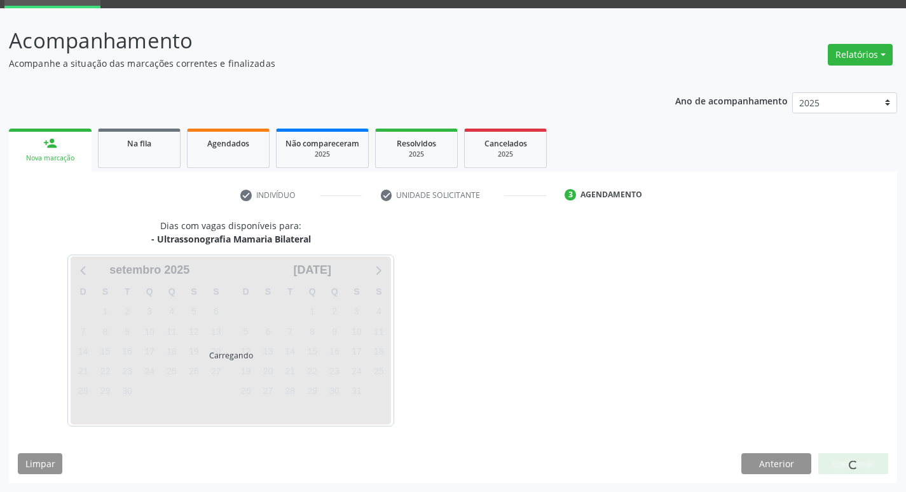
scroll to position [62, 0]
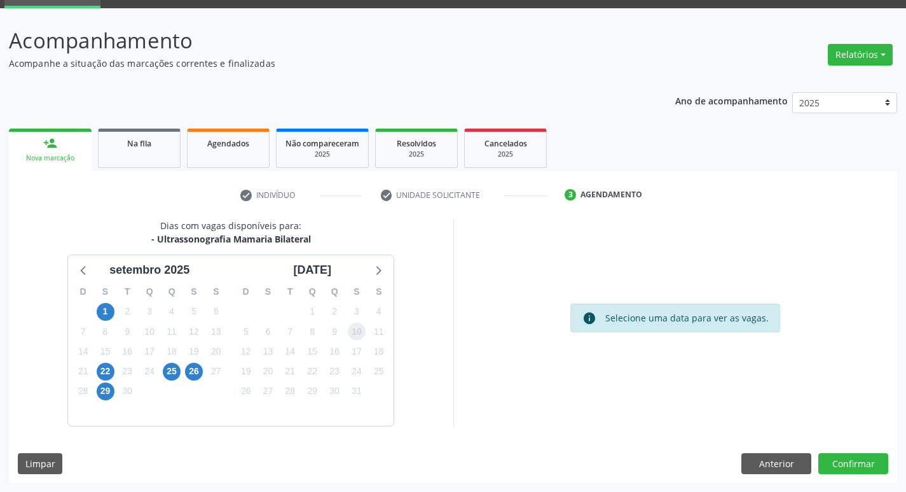
click at [355, 333] on span "10" at bounding box center [357, 332] width 18 height 18
click at [854, 458] on button "Confirmar" at bounding box center [854, 464] width 70 height 22
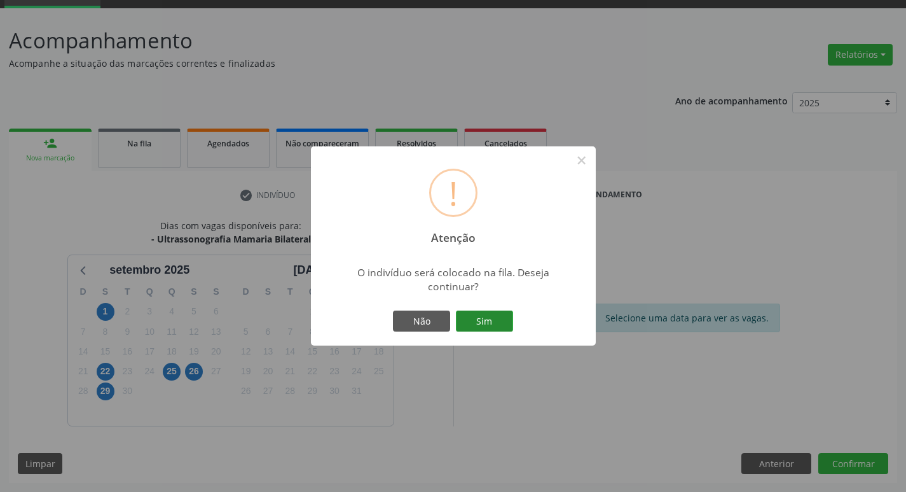
click at [481, 319] on button "Sim" at bounding box center [484, 321] width 57 height 22
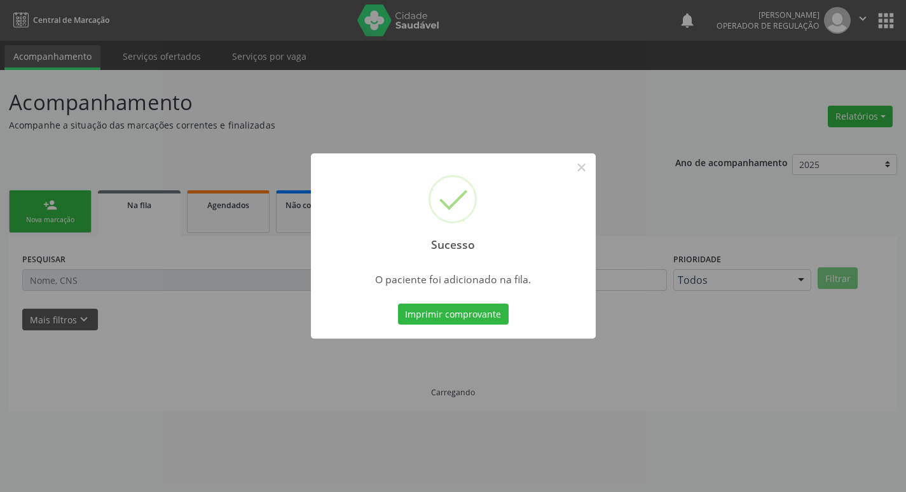
scroll to position [0, 0]
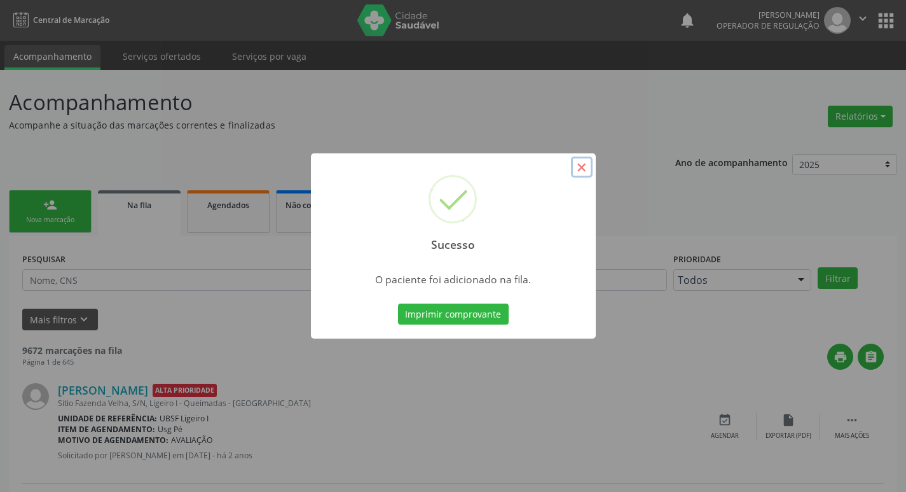
click at [584, 170] on button "×" at bounding box center [582, 167] width 22 height 22
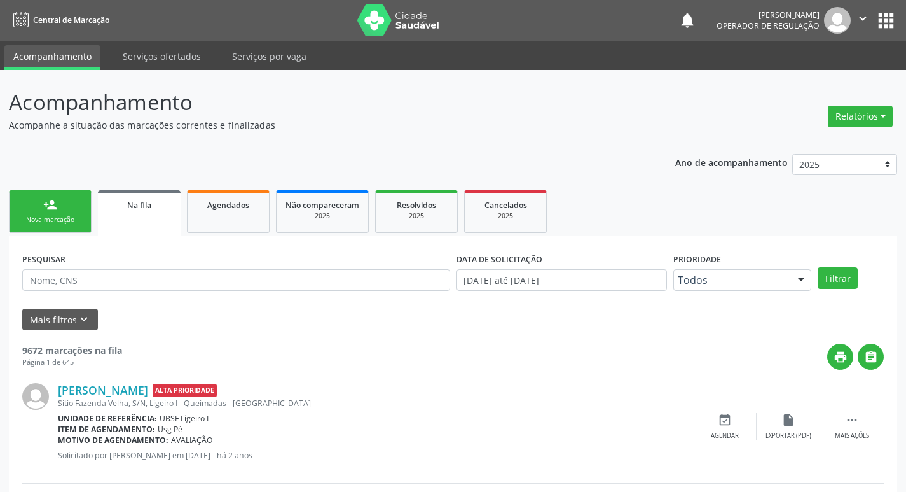
click at [63, 221] on div "Nova marcação" at bounding box center [50, 220] width 64 height 10
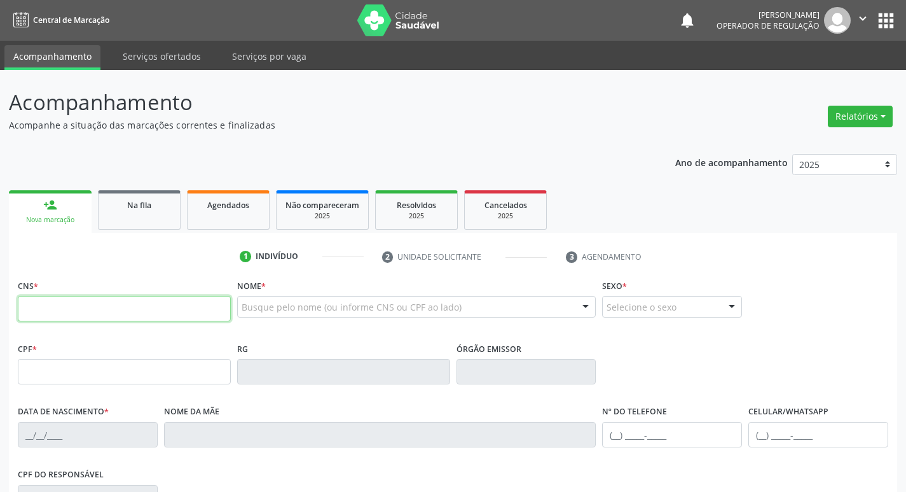
click at [59, 313] on input "text" at bounding box center [124, 308] width 213 height 25
click at [83, 309] on input "text" at bounding box center [124, 308] width 213 height 25
click at [28, 297] on input "text" at bounding box center [124, 308] width 213 height 25
click at [22, 291] on label "CNS *" at bounding box center [28, 286] width 20 height 20
click at [48, 307] on input "text" at bounding box center [124, 308] width 213 height 25
